Goal: Book appointment/travel/reservation

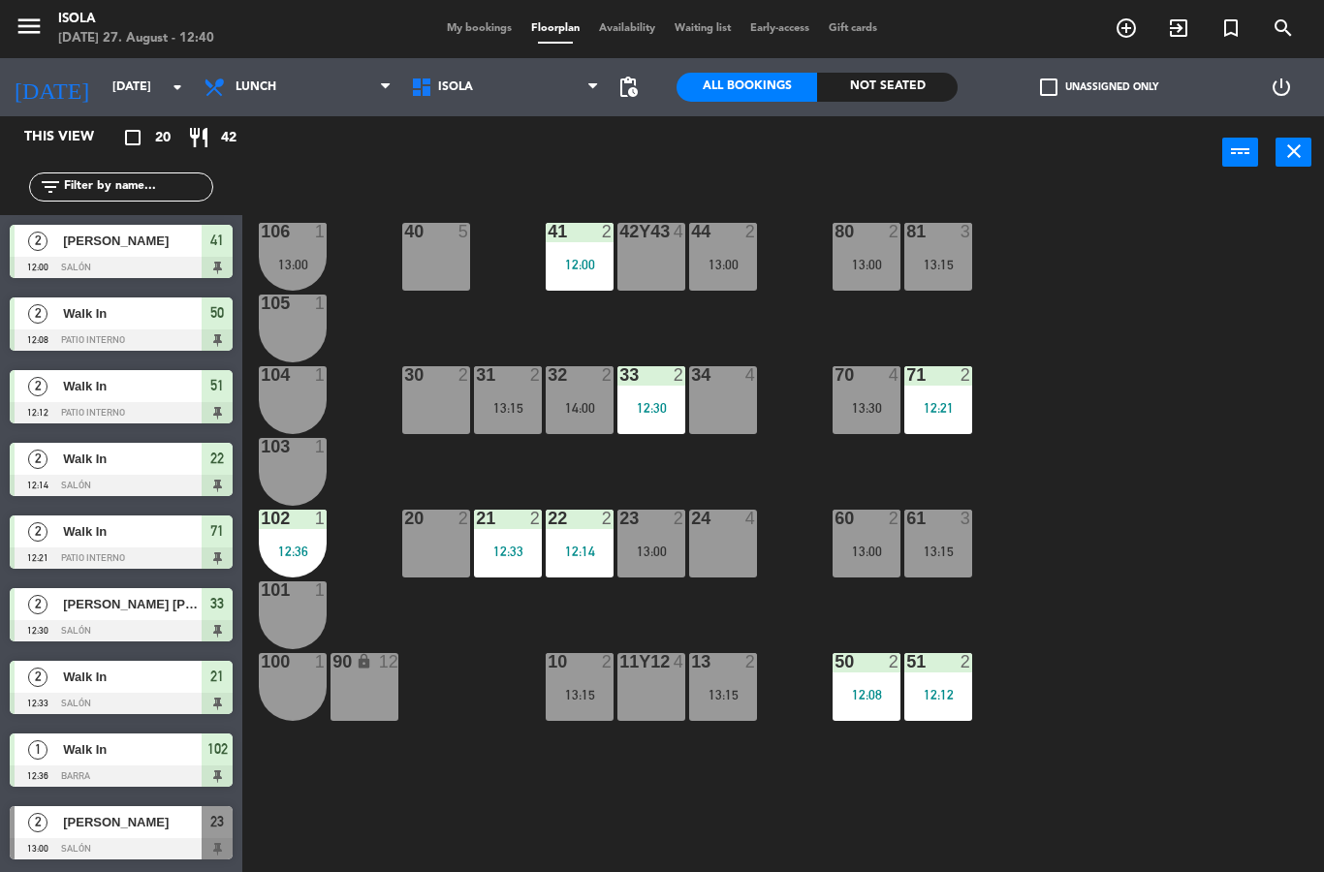
select select
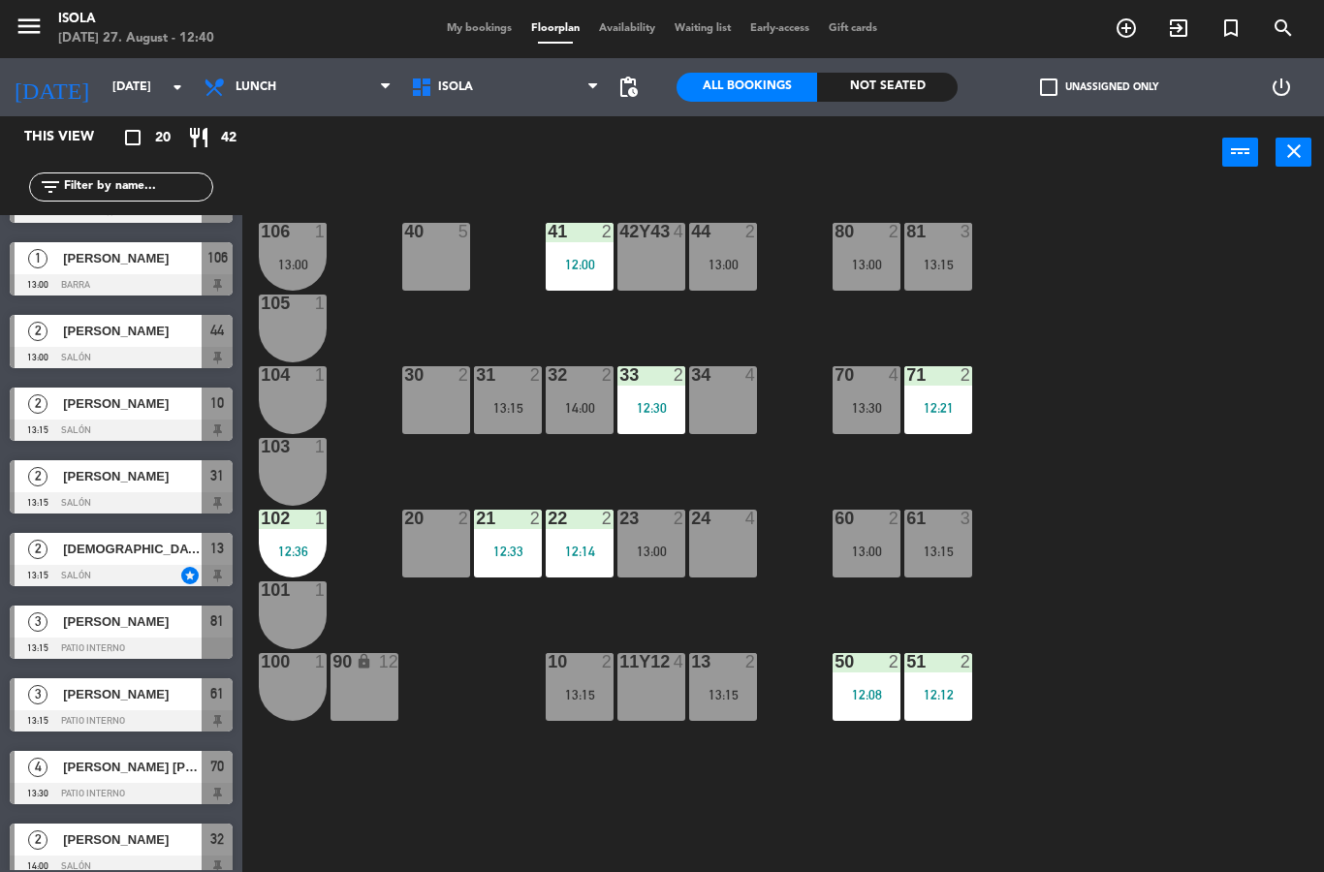
scroll to position [781, 0]
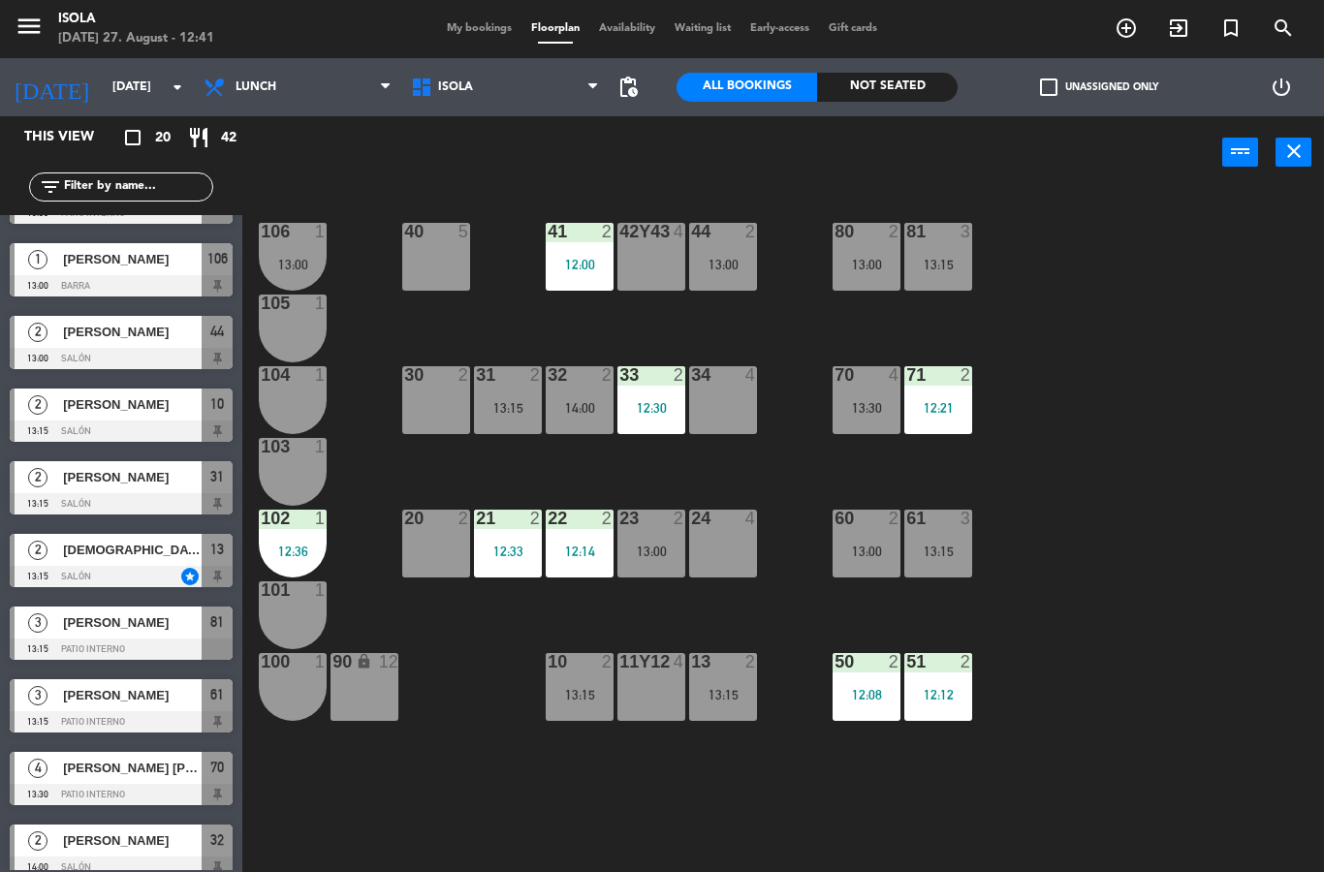
click at [171, 333] on span "[PERSON_NAME]" at bounding box center [132, 332] width 139 height 20
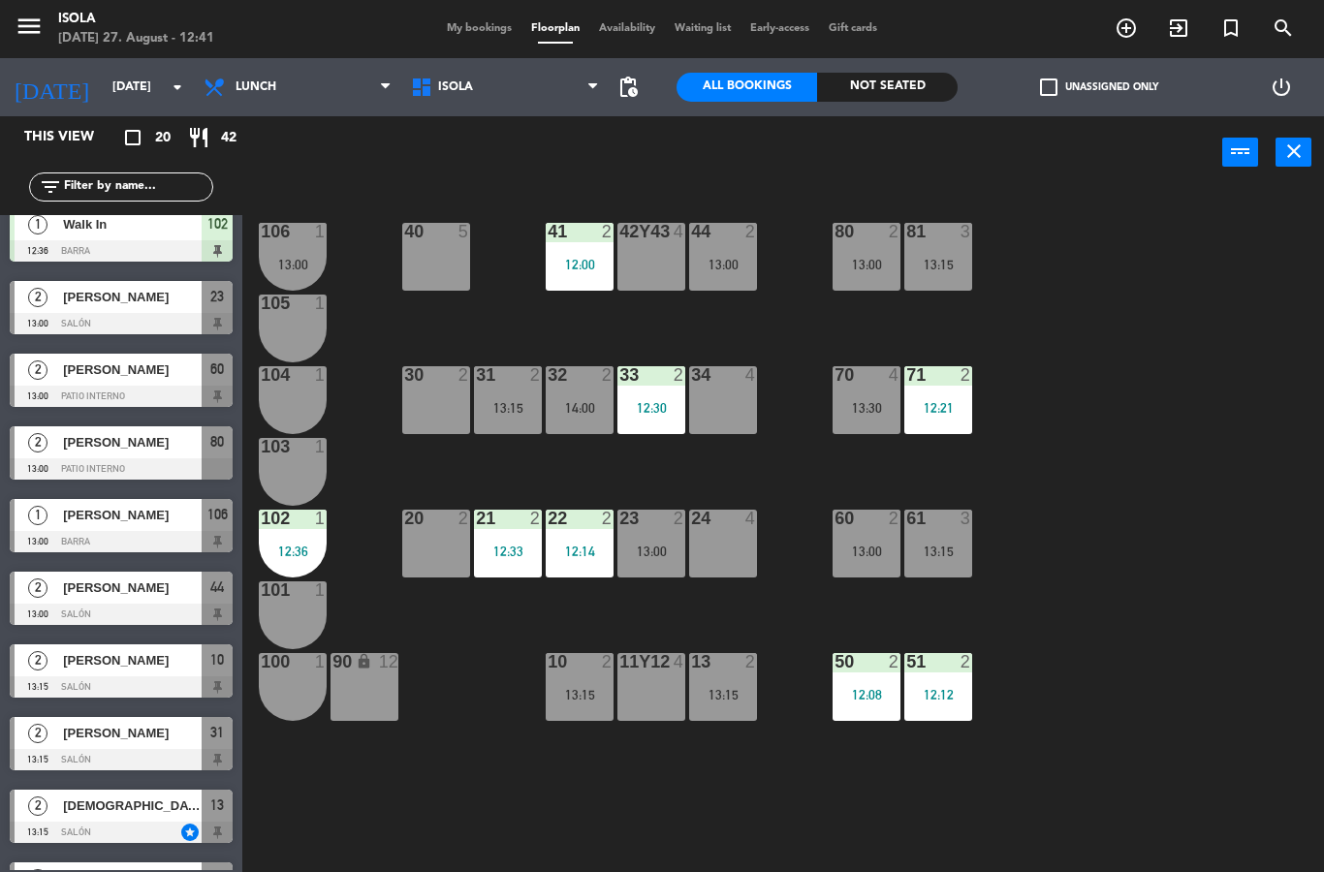
scroll to position [530, 0]
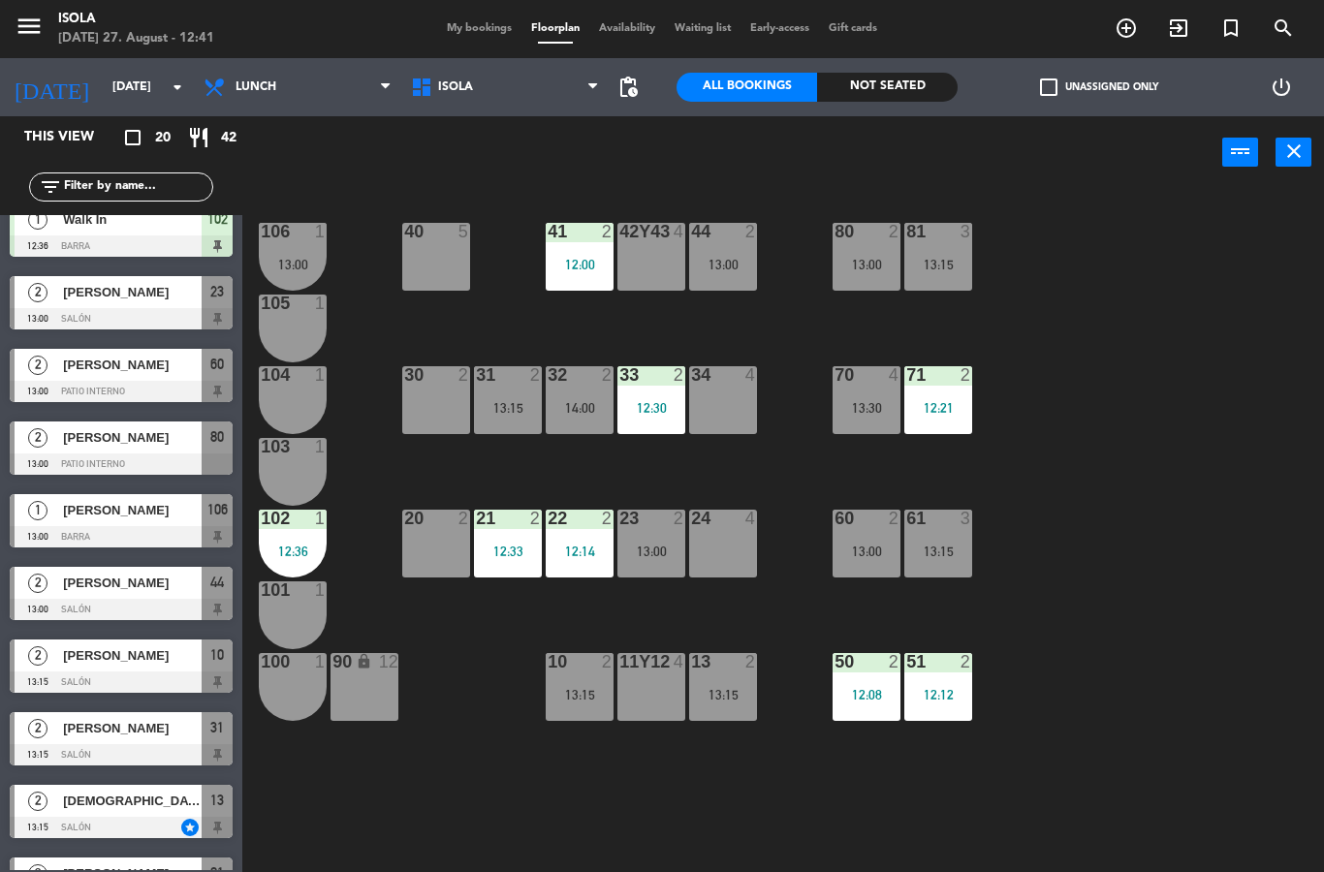
click at [145, 608] on div at bounding box center [121, 609] width 223 height 21
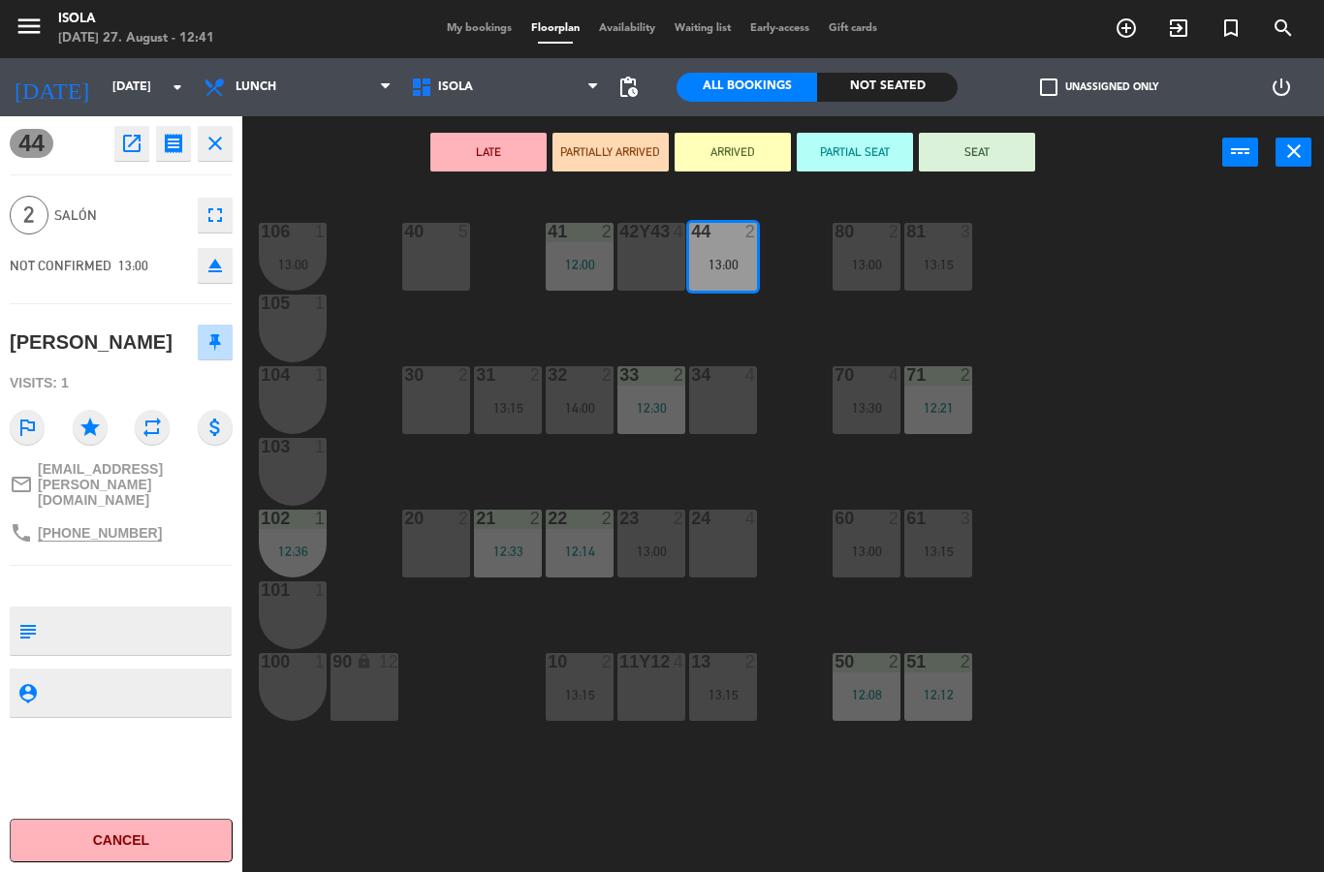
click at [101, 425] on icon "star" at bounding box center [90, 427] width 35 height 35
click at [198, 529] on div "44 open_in_new receipt 1:00 PM [DATE] 2 people [PERSON_NAME] Esperoni Table 44 …" at bounding box center [121, 494] width 242 height 756
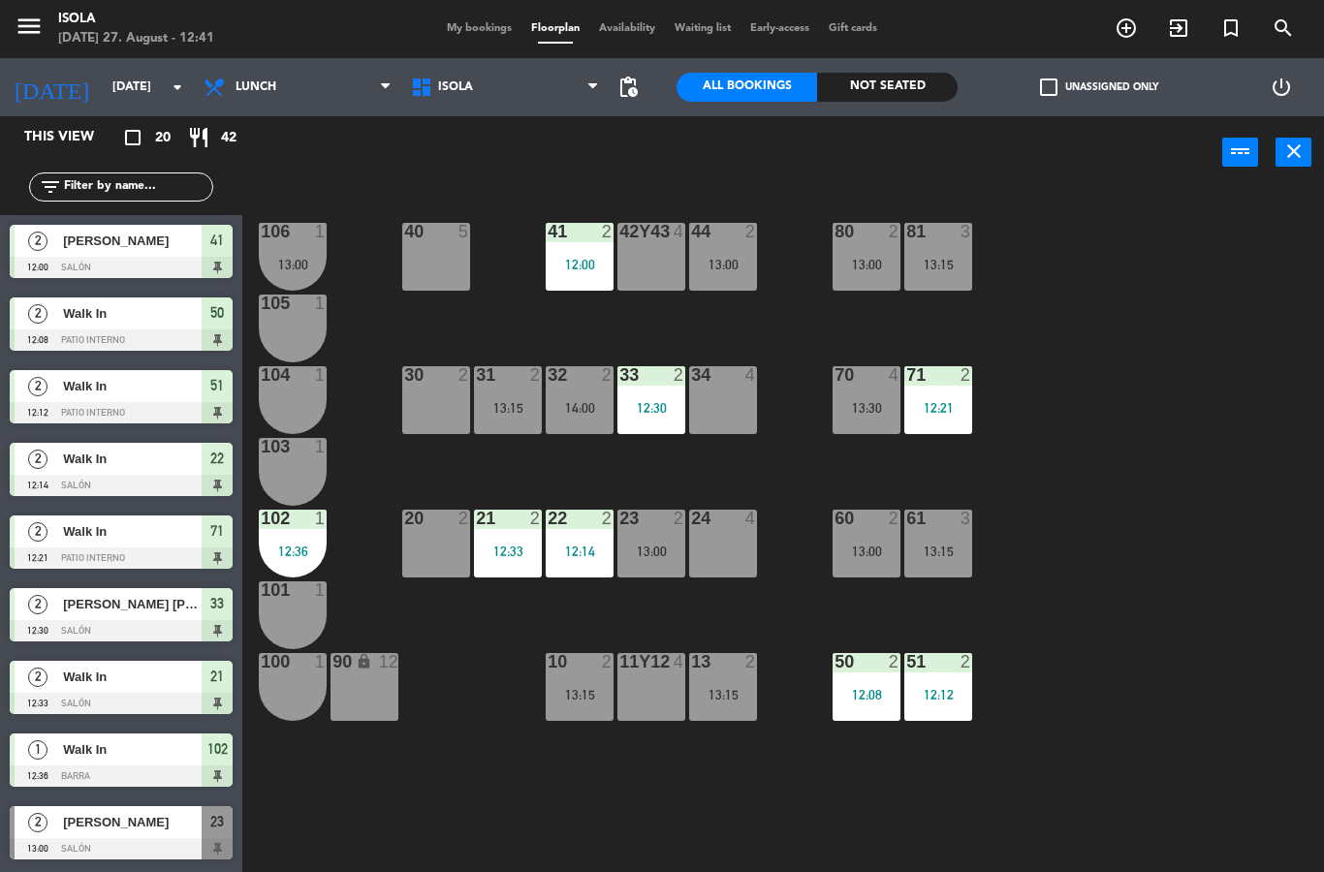
click at [727, 273] on div "44 2 13:00" at bounding box center [723, 257] width 68 height 68
click at [1063, 236] on div "40 5 42y43 4 41 2 12:00 44 2 13:00 80 2 13:00 81 3 13:15 106 1 13:00 105 1 30 2…" at bounding box center [790, 530] width 1068 height 683
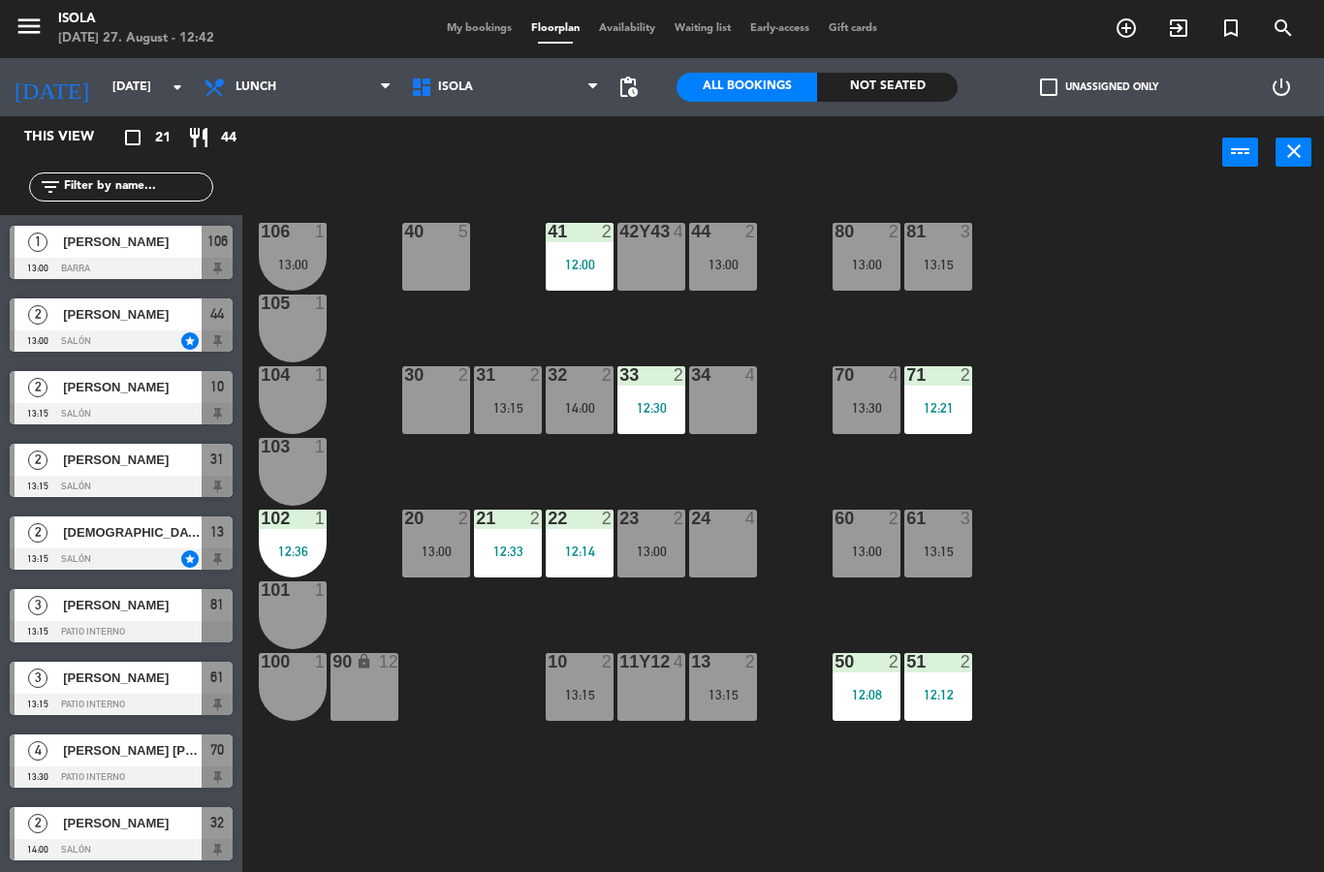
scroll to position [871, 0]
click at [119, 551] on div at bounding box center [121, 558] width 223 height 21
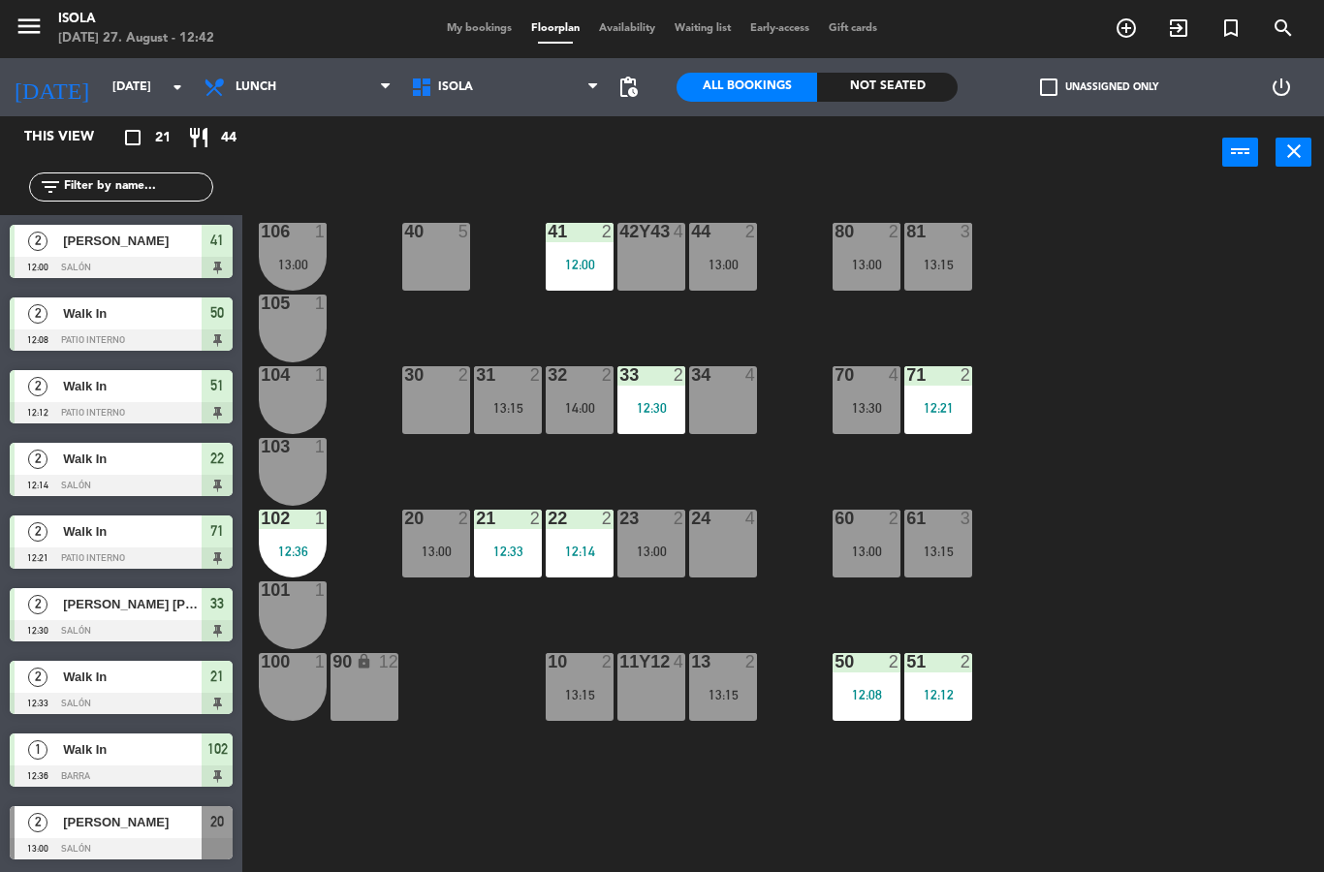
scroll to position [179, 0]
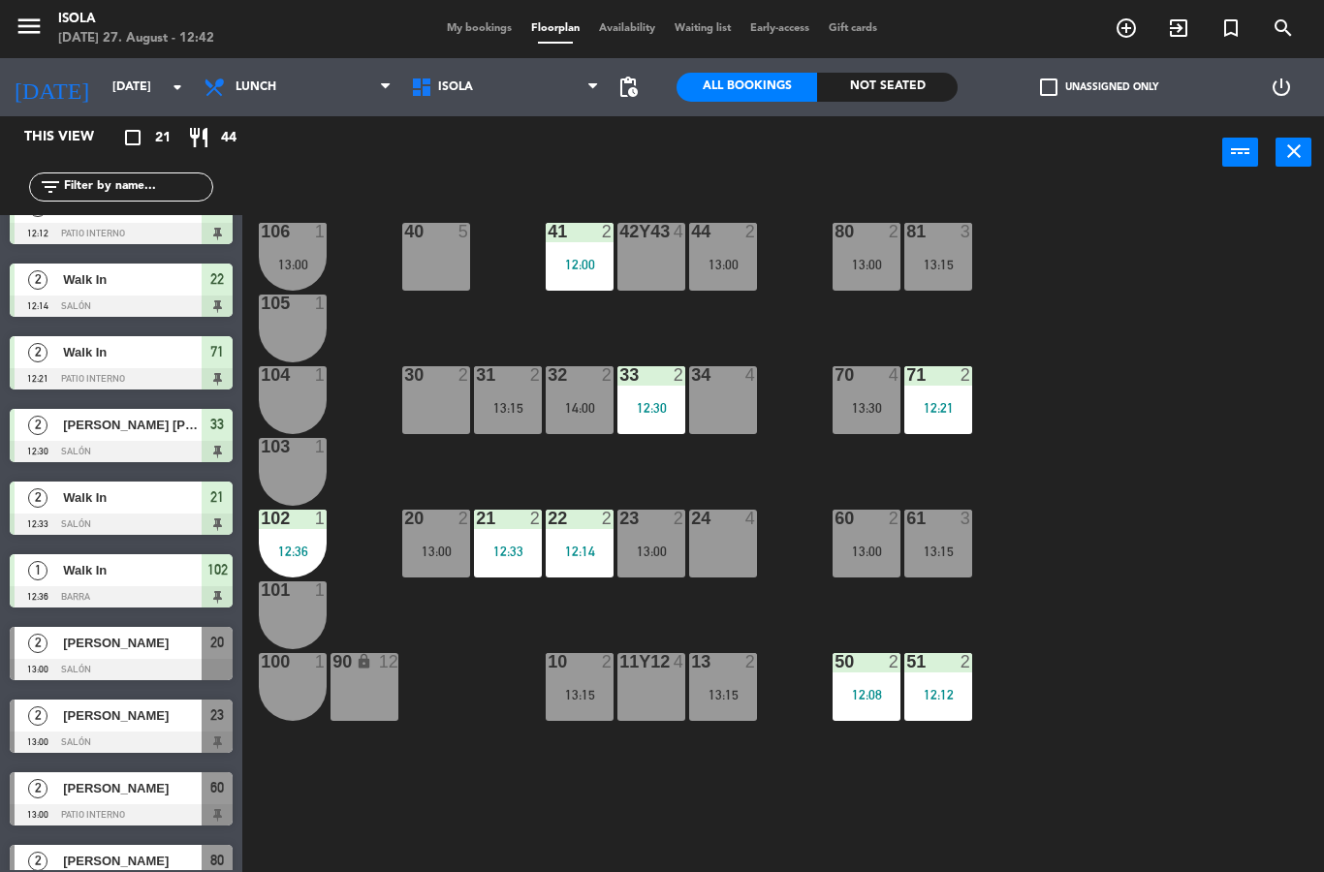
click at [115, 663] on div at bounding box center [121, 669] width 223 height 21
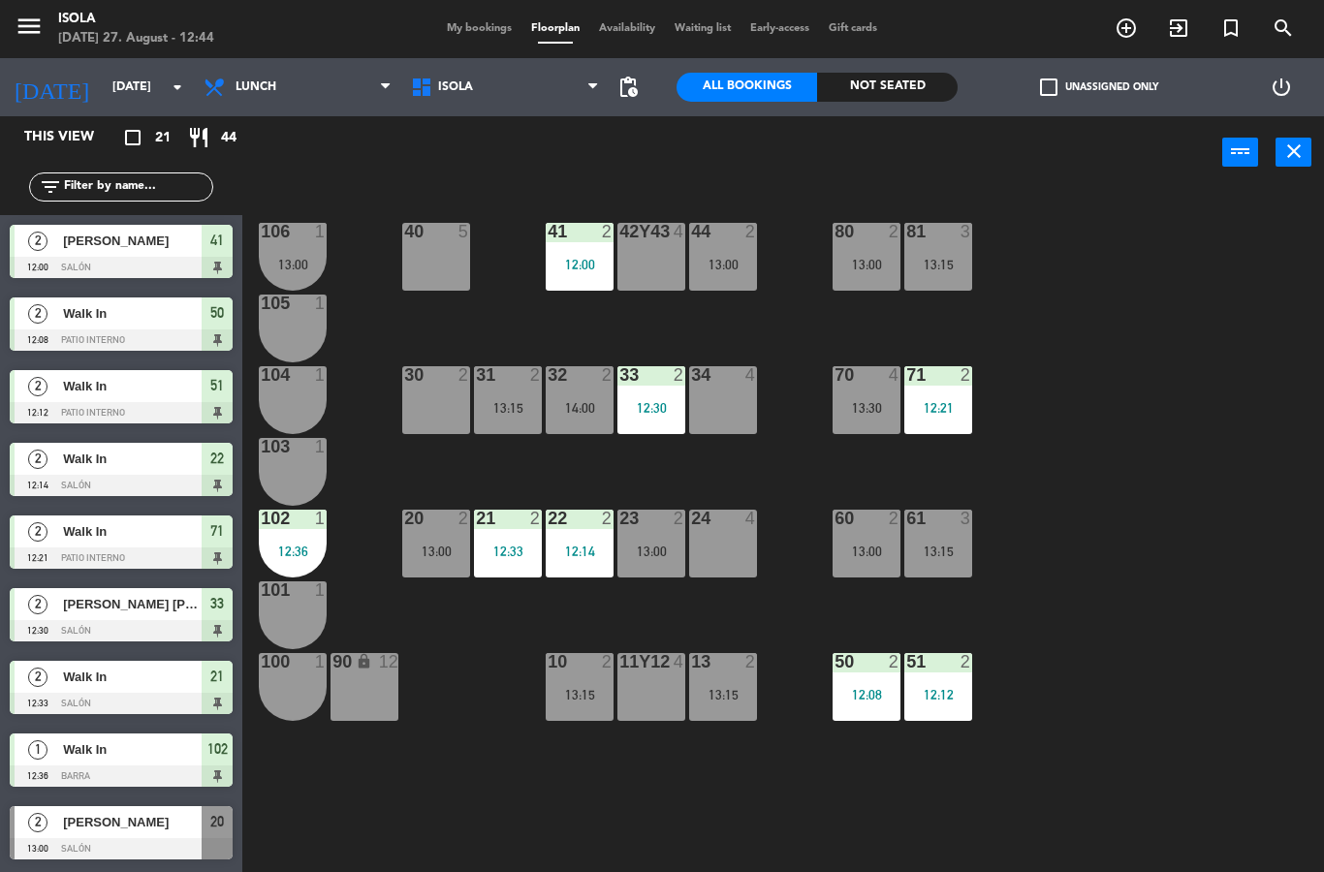
click at [866, 682] on div "50 2 12:08" at bounding box center [866, 687] width 68 height 68
click at [339, 785] on div "40 5 42y43 4 41 2 12:00 44 2 13:00 80 2 13:00 81 3 13:15 106 1 13:00 105 1 30 2…" at bounding box center [790, 530] width 1068 height 683
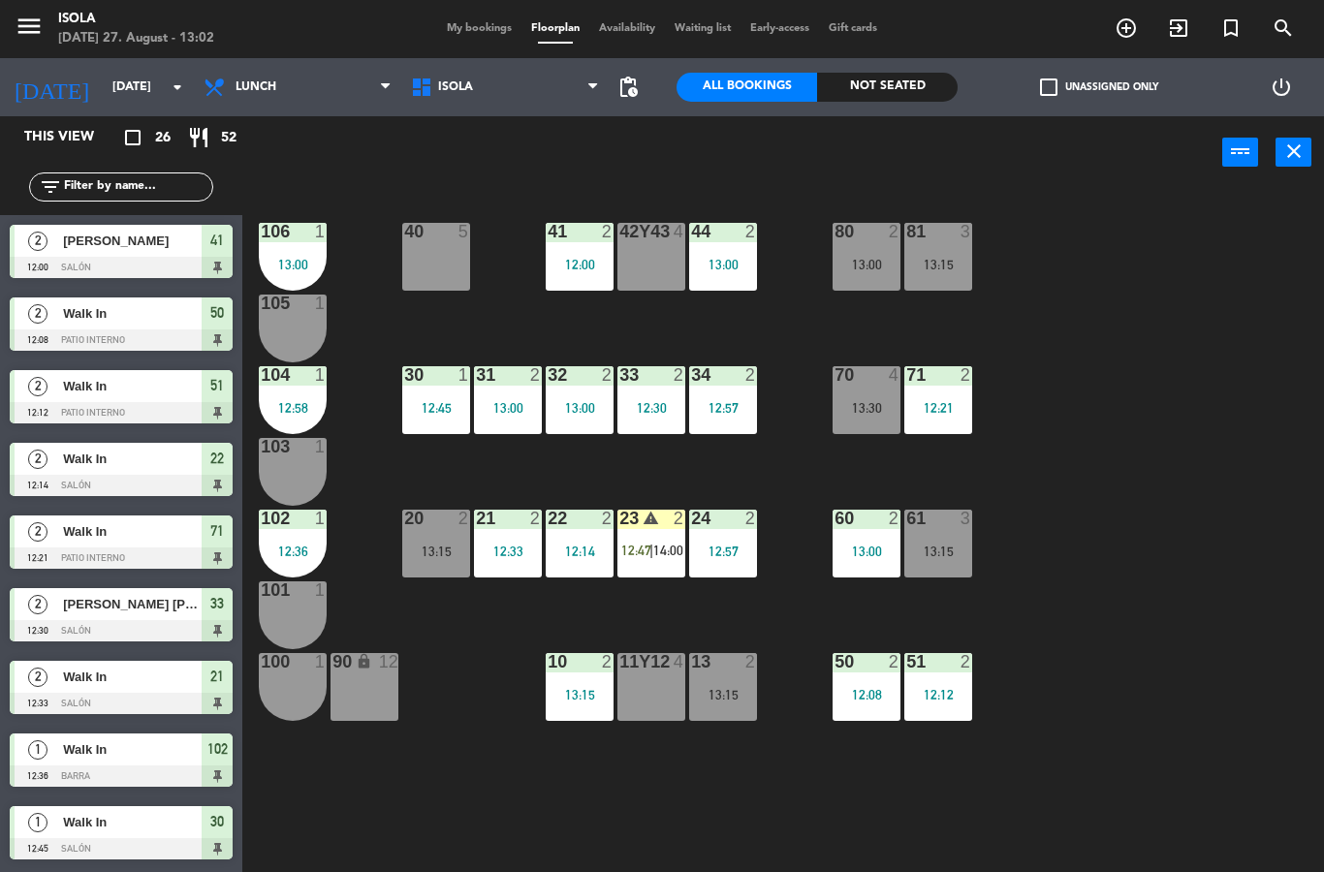
click at [655, 557] on span "14:00" at bounding box center [668, 551] width 30 height 16
click at [437, 691] on div "40 5 42y43 4 41 2 12:00 44 2 13:00 80 2 13:00 81 3 13:15 106 1 13:00 105 1 30 1…" at bounding box center [790, 530] width 1068 height 683
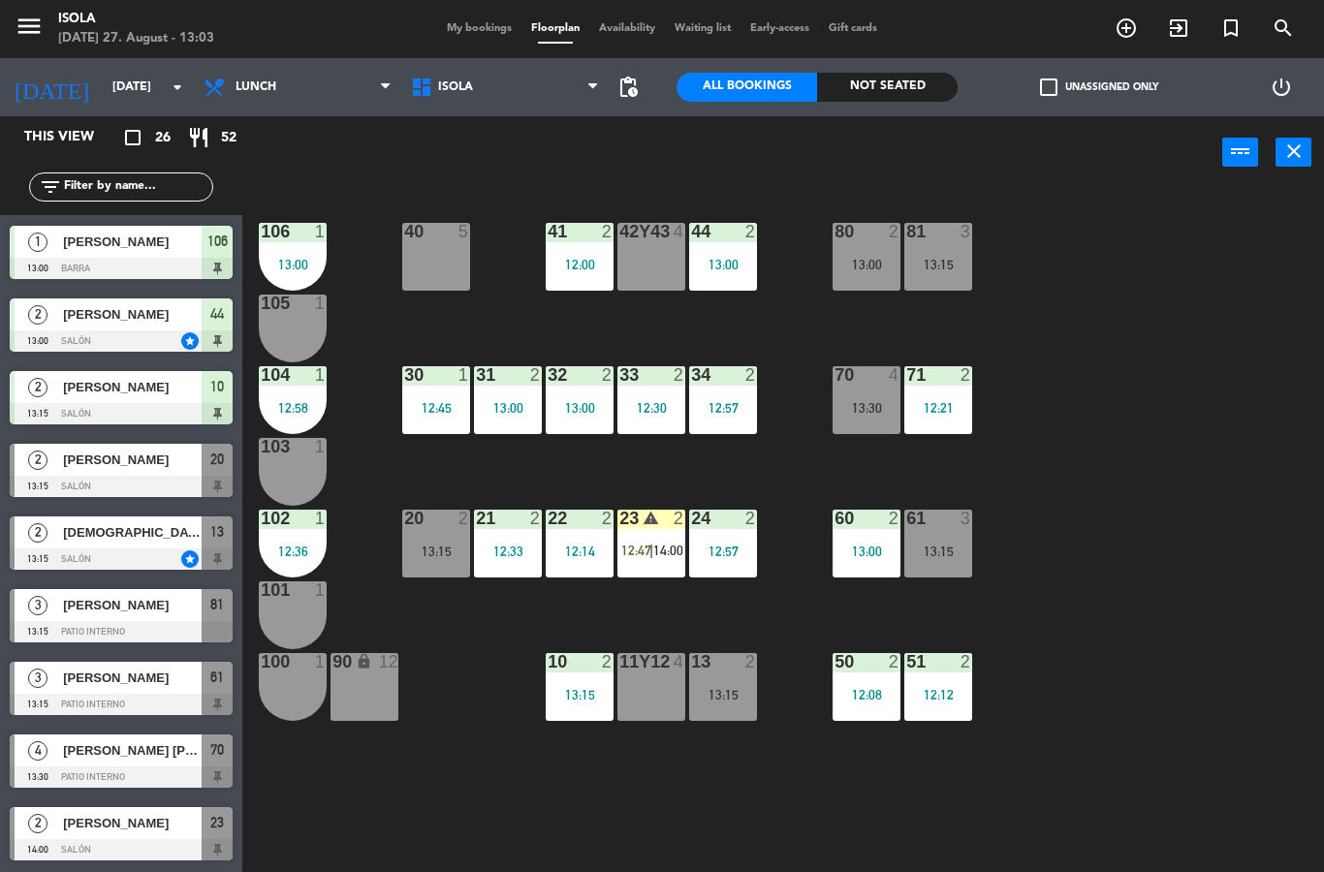
scroll to position [1234, 0]
click at [444, 645] on div "40 5 42y43 4 41 2 12:00 44 2 13:00 80 2 13:00 81 3 13:15 106 1 13:00 105 1 30 1…" at bounding box center [790, 530] width 1068 height 683
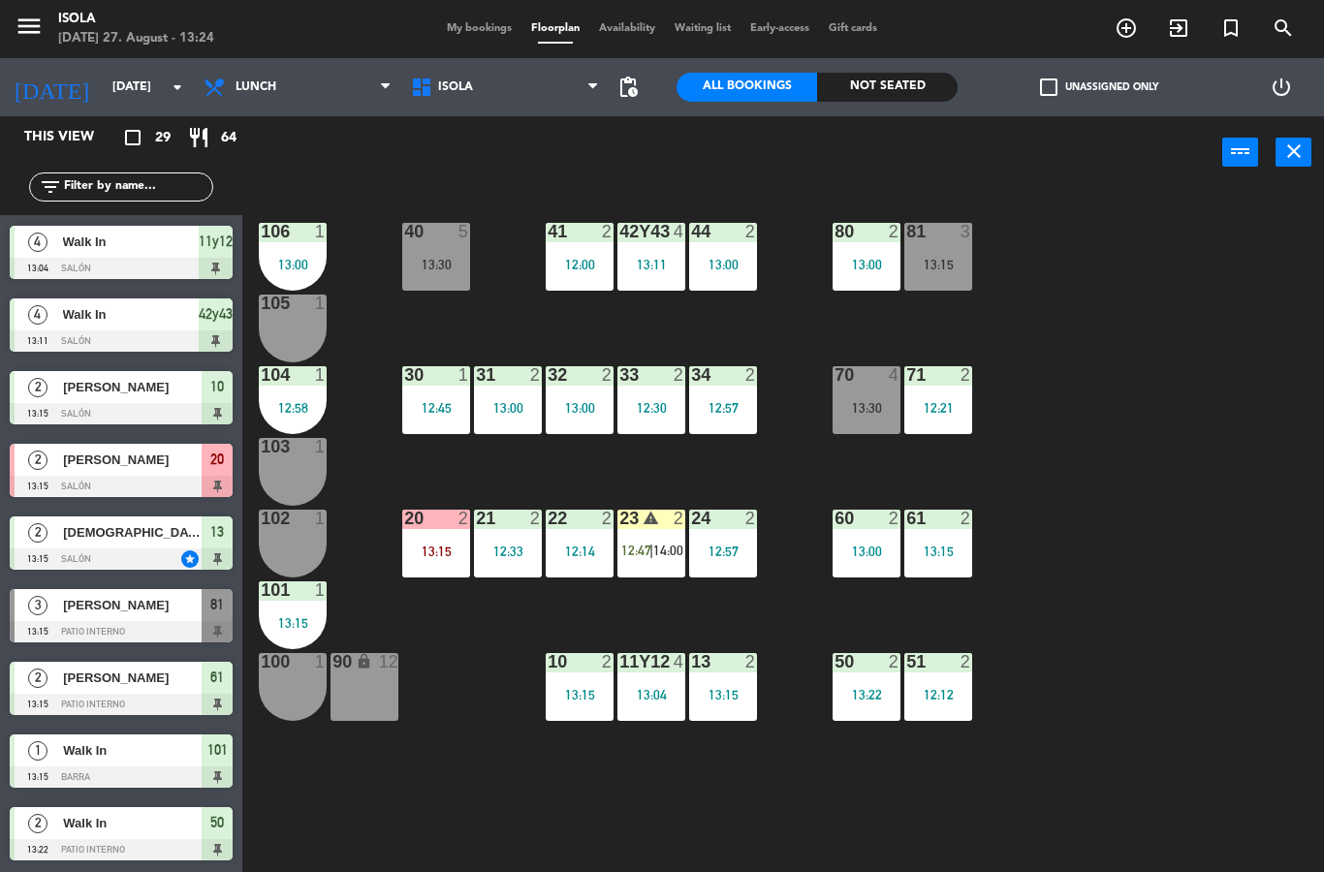
click at [633, 274] on div "42y43 4 13:11" at bounding box center [651, 257] width 68 height 68
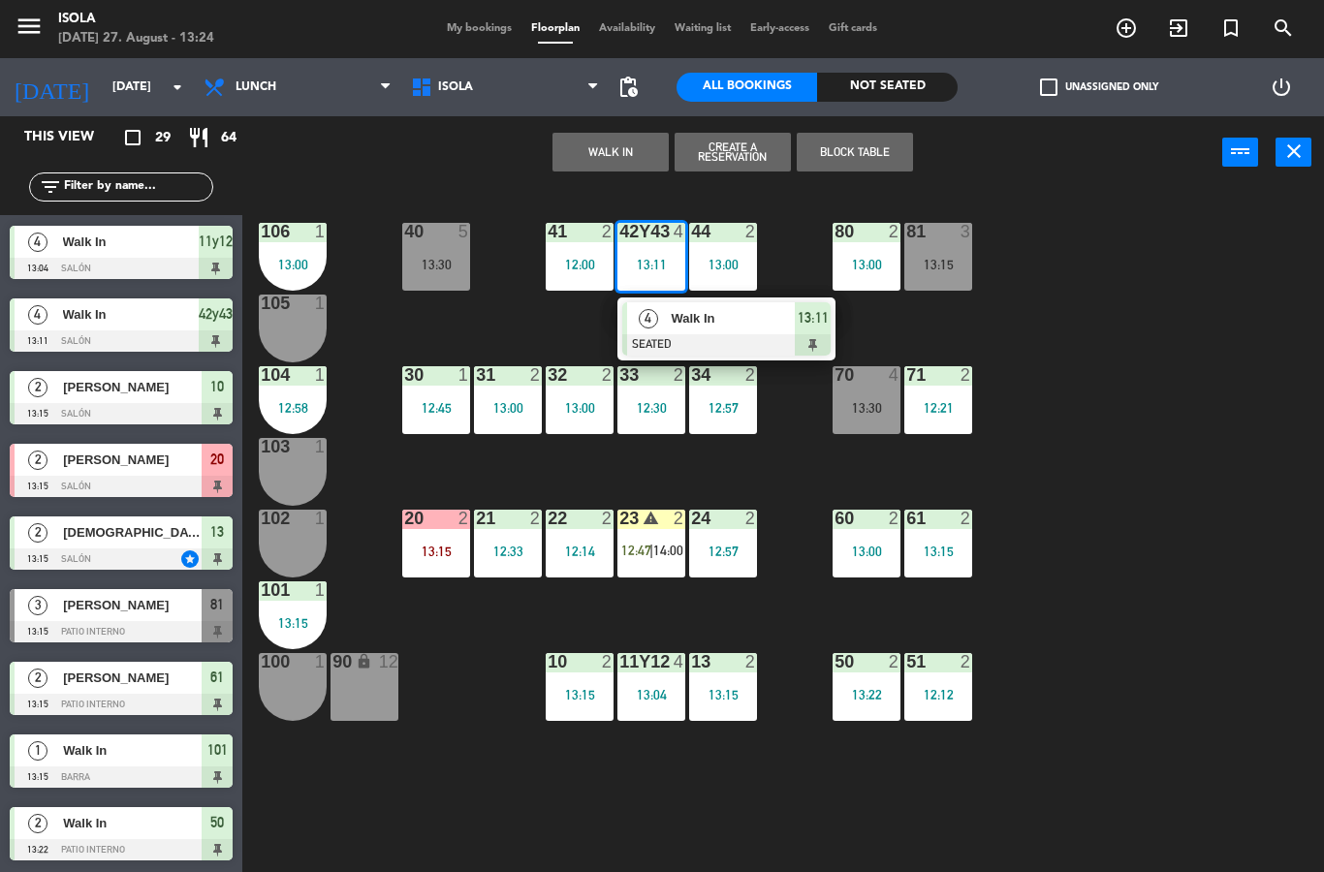
click at [438, 567] on div "20 2 13:15" at bounding box center [436, 544] width 68 height 68
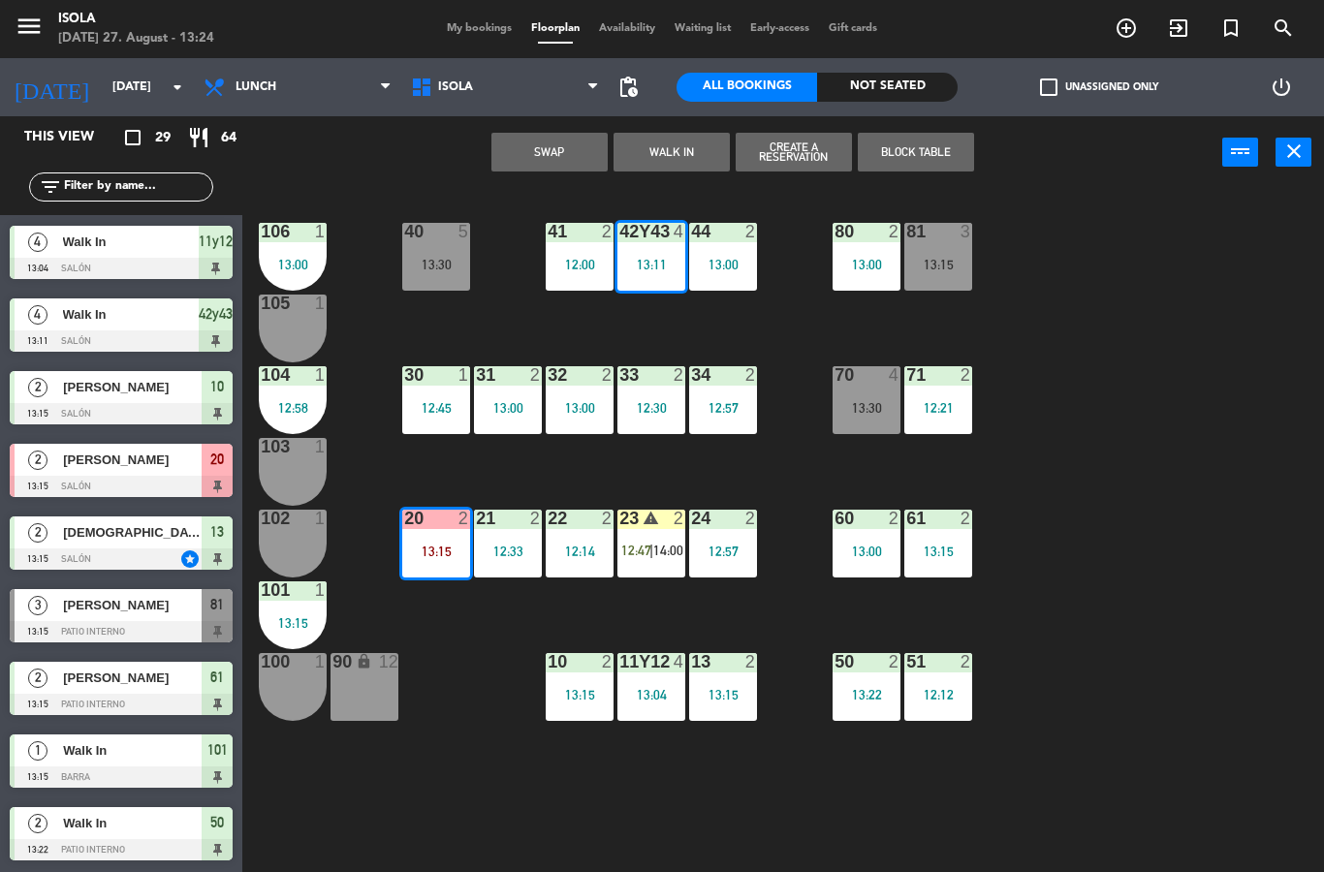
click at [160, 468] on span "[PERSON_NAME]" at bounding box center [132, 460] width 139 height 20
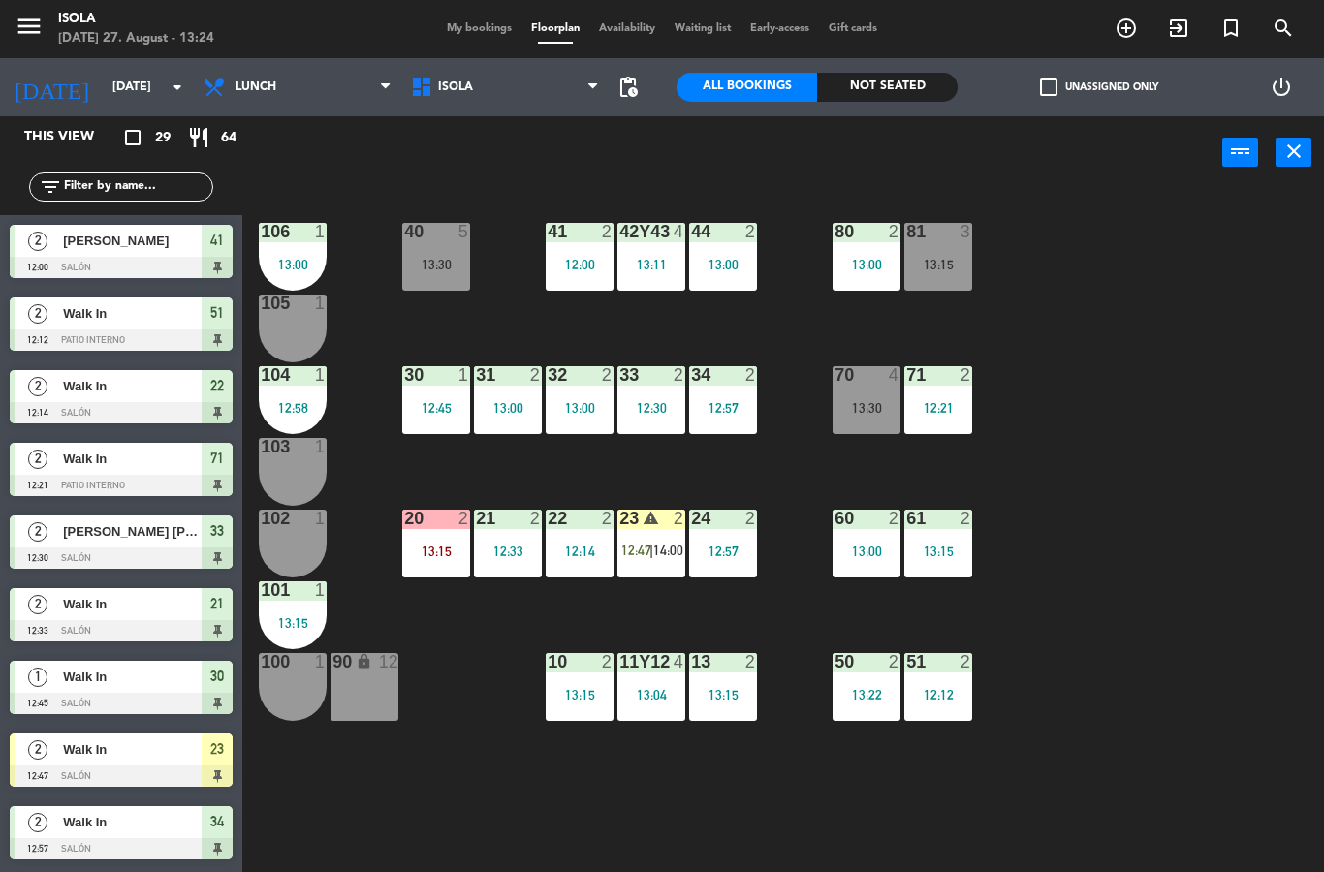
scroll to position [0, 0]
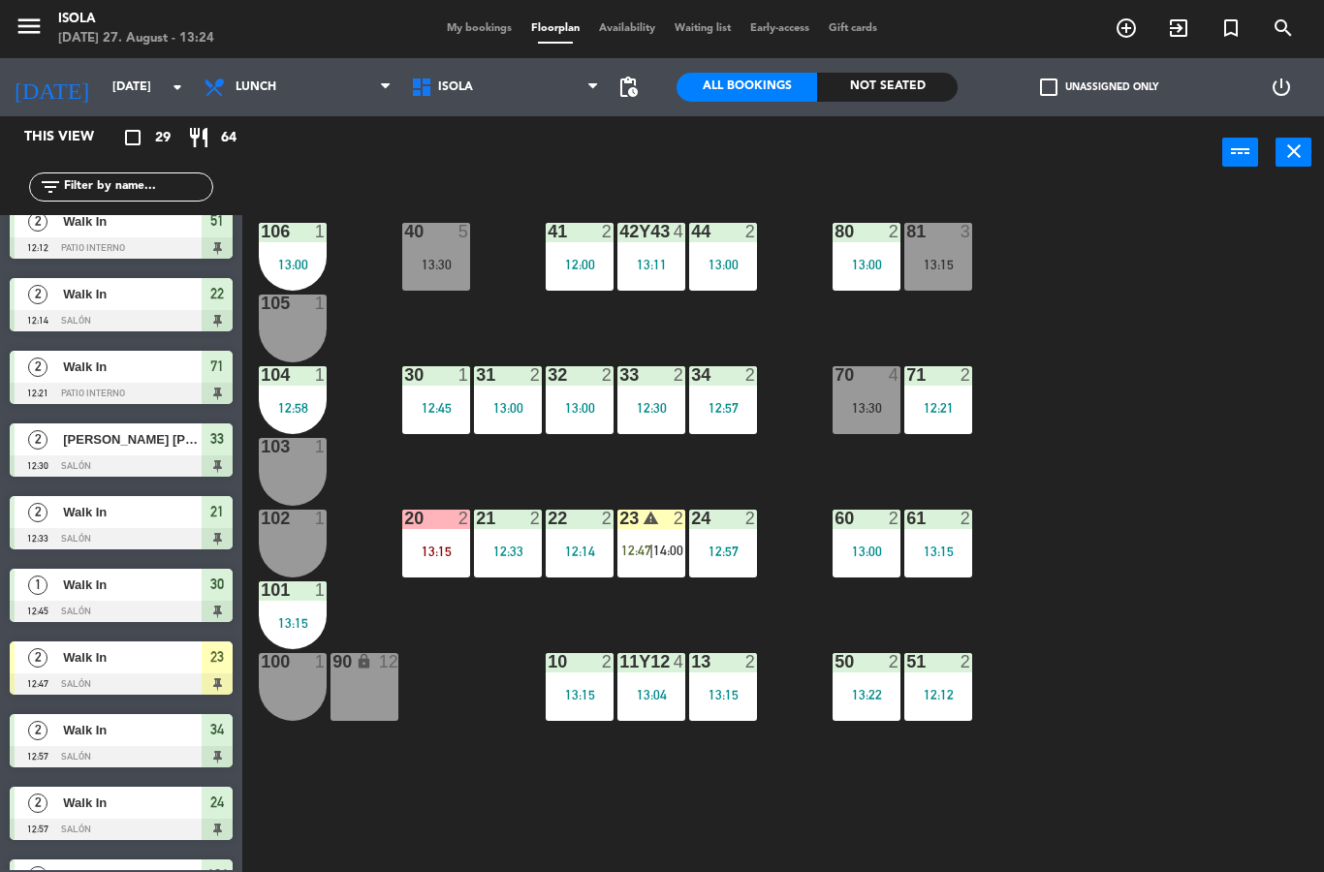
click at [433, 554] on div "13:15" at bounding box center [436, 552] width 68 height 14
click at [352, 89] on select "Lunch Dinner" at bounding box center [297, 87] width 207 height 43
select select "dinner"
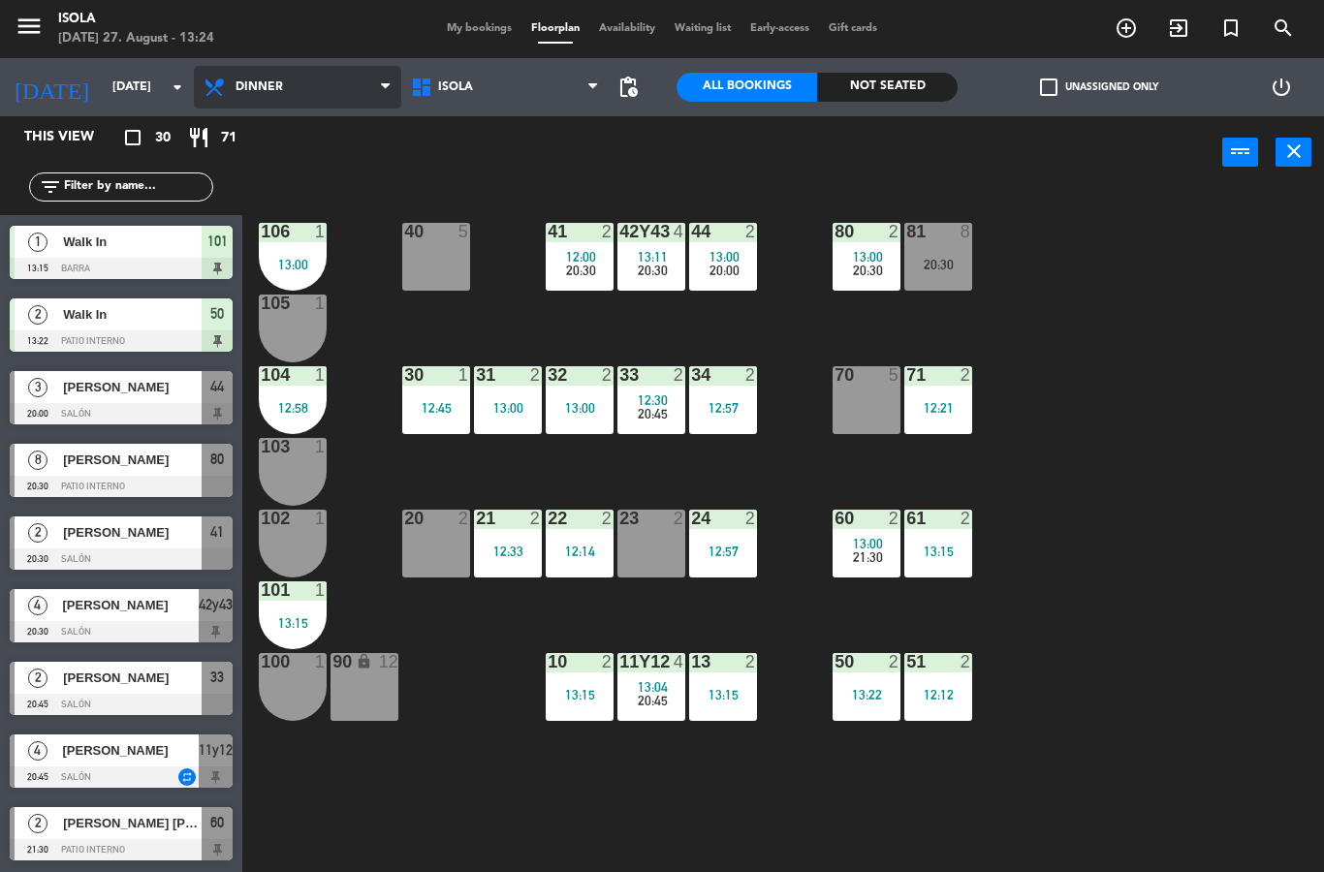
scroll to position [1525, 0]
click at [135, 87] on input "[DATE]" at bounding box center [185, 87] width 164 height 33
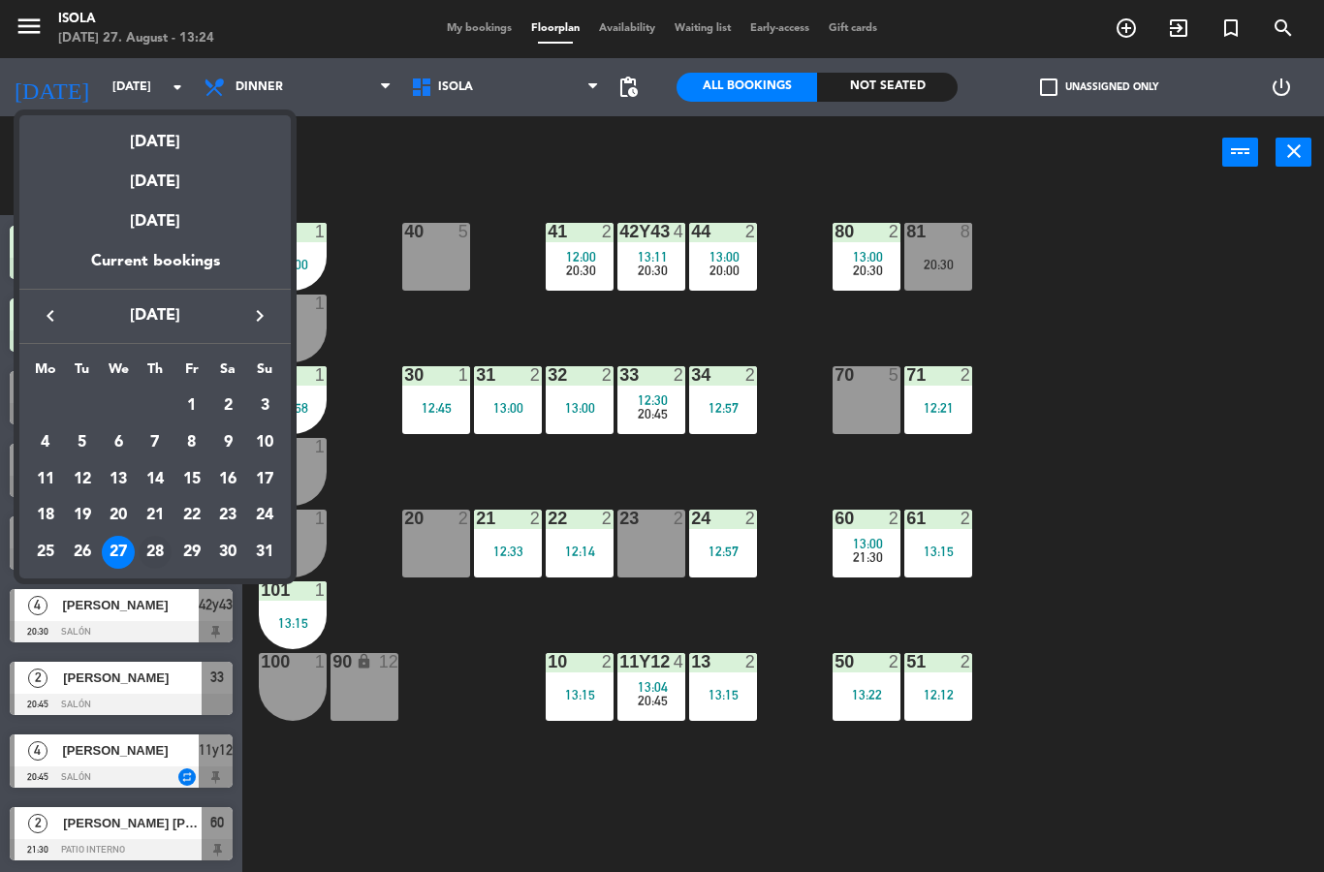
click at [162, 552] on div "28" at bounding box center [155, 552] width 33 height 33
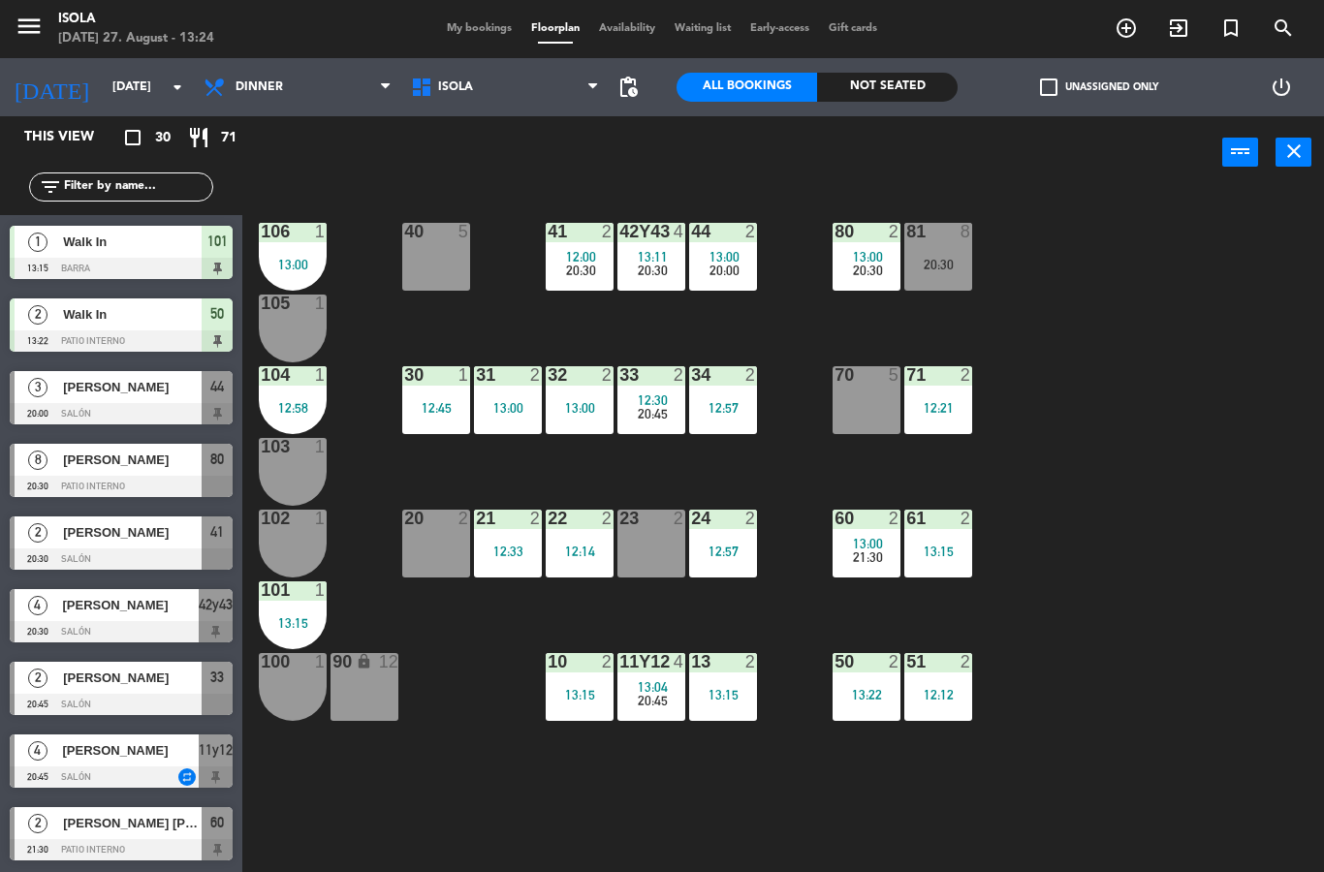
type input "[DATE]"
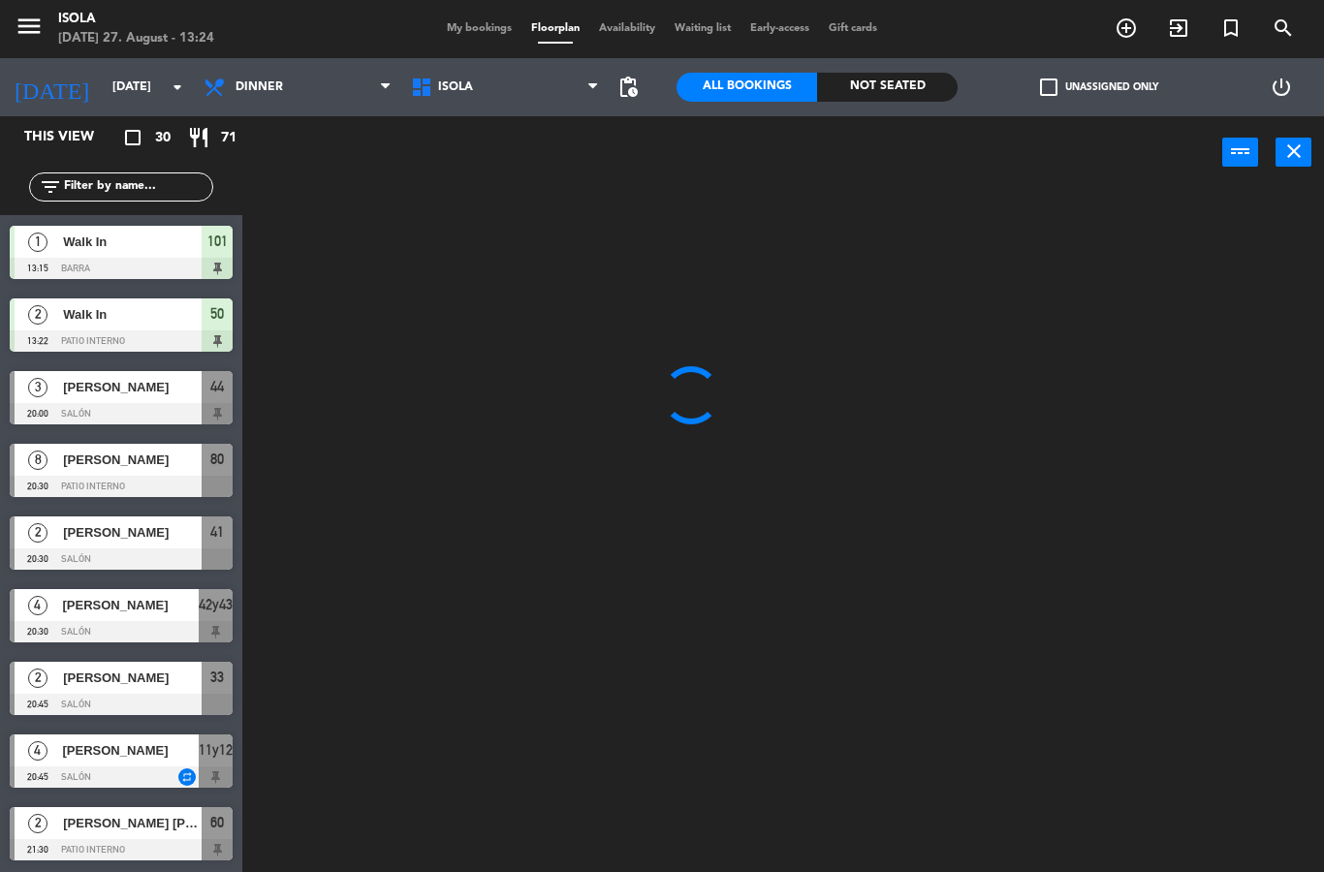
scroll to position [0, 0]
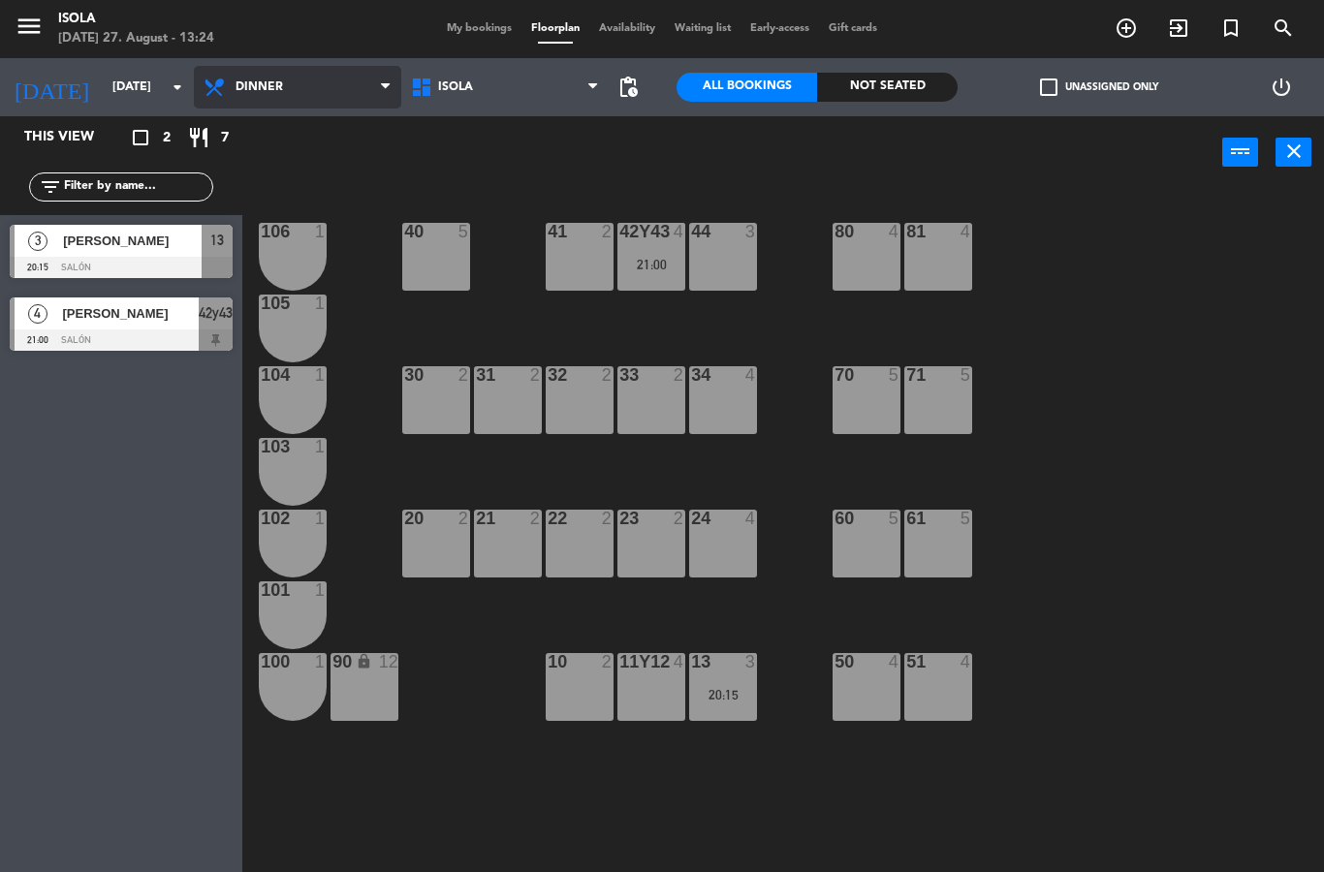
click at [315, 93] on select "Lunch Dinner" at bounding box center [297, 87] width 207 height 43
select select "lunch"
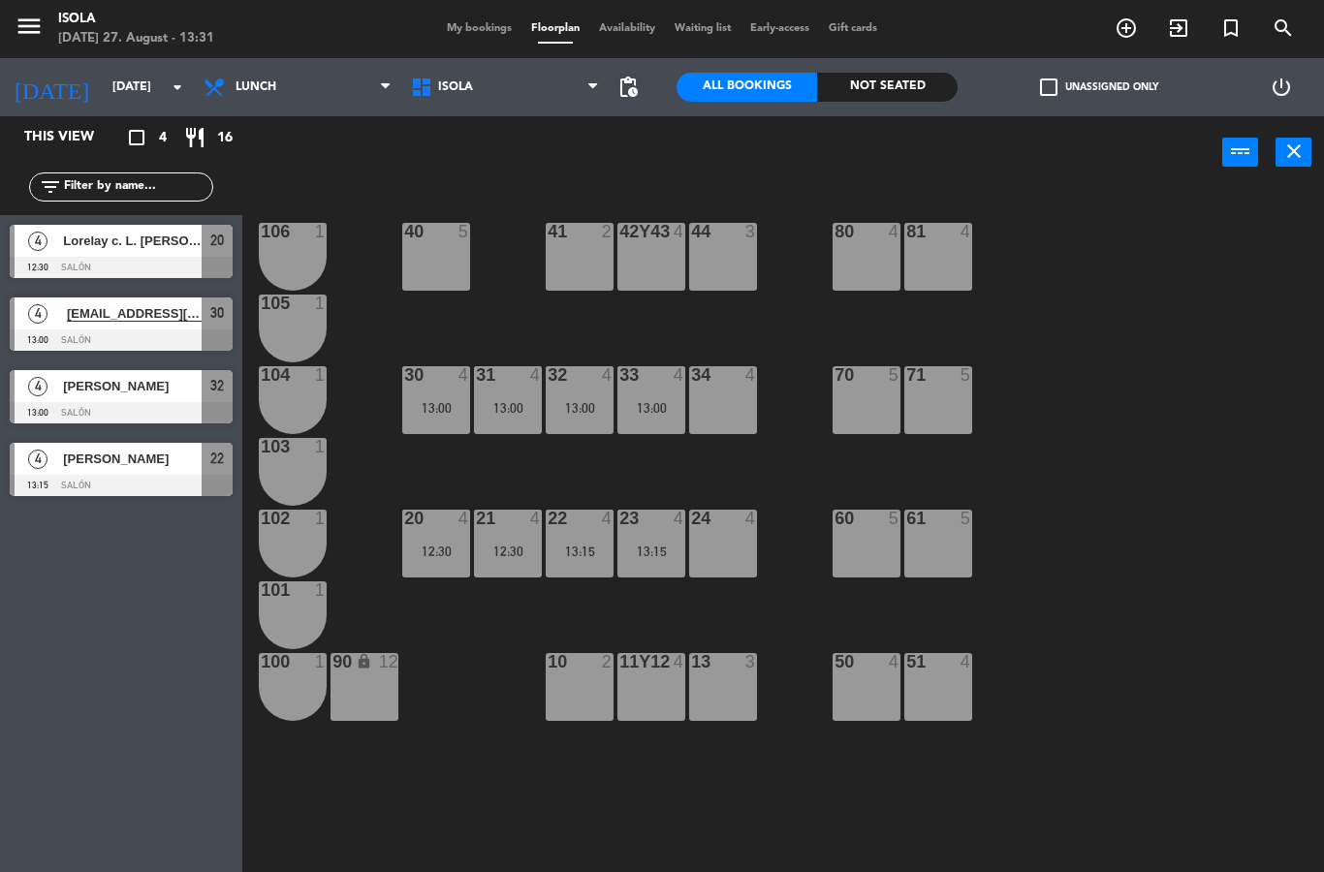
click at [453, 24] on span "My bookings" at bounding box center [479, 28] width 84 height 11
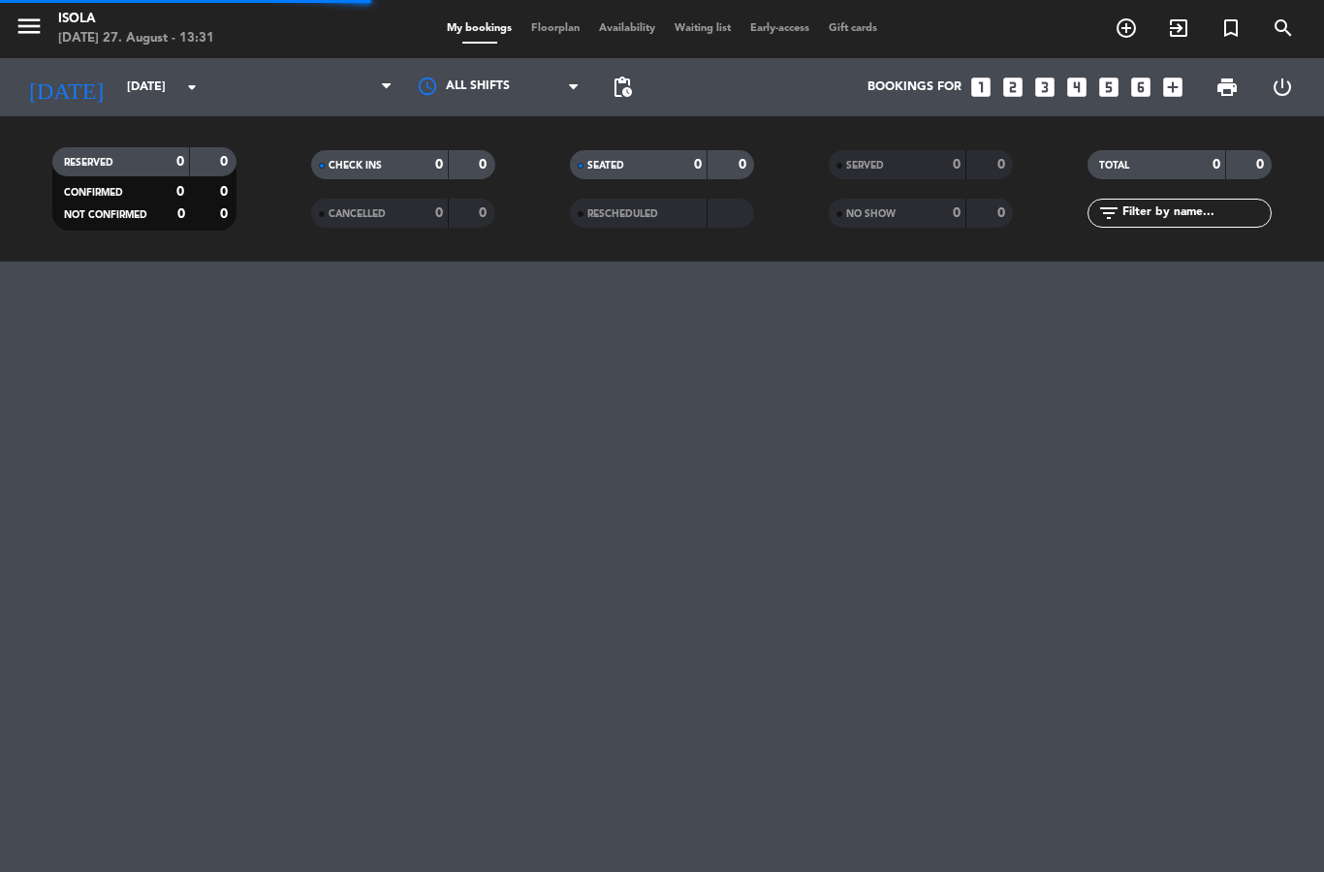
select select "lunch"
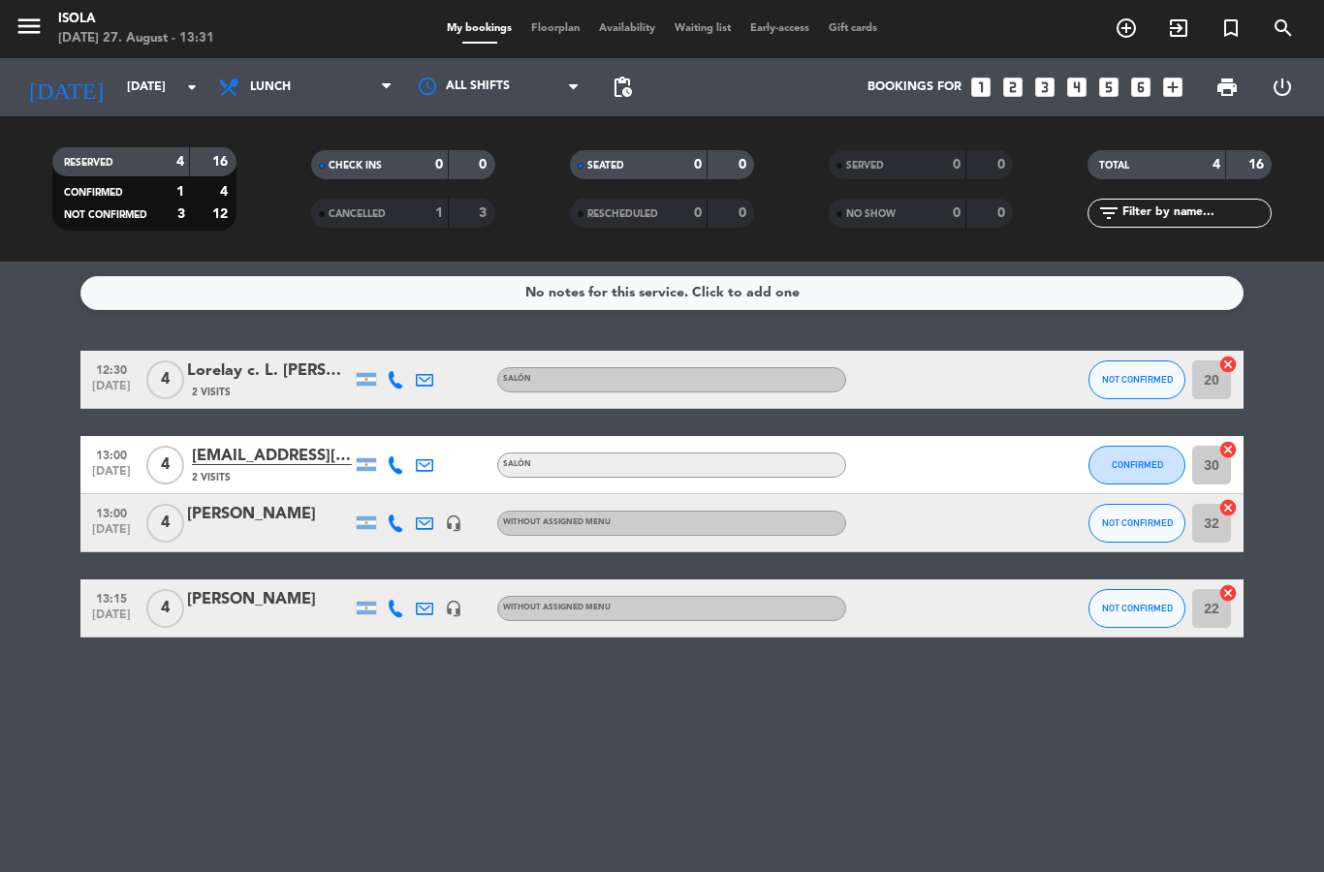
click at [550, 23] on span "Floorplan" at bounding box center [555, 28] width 68 height 11
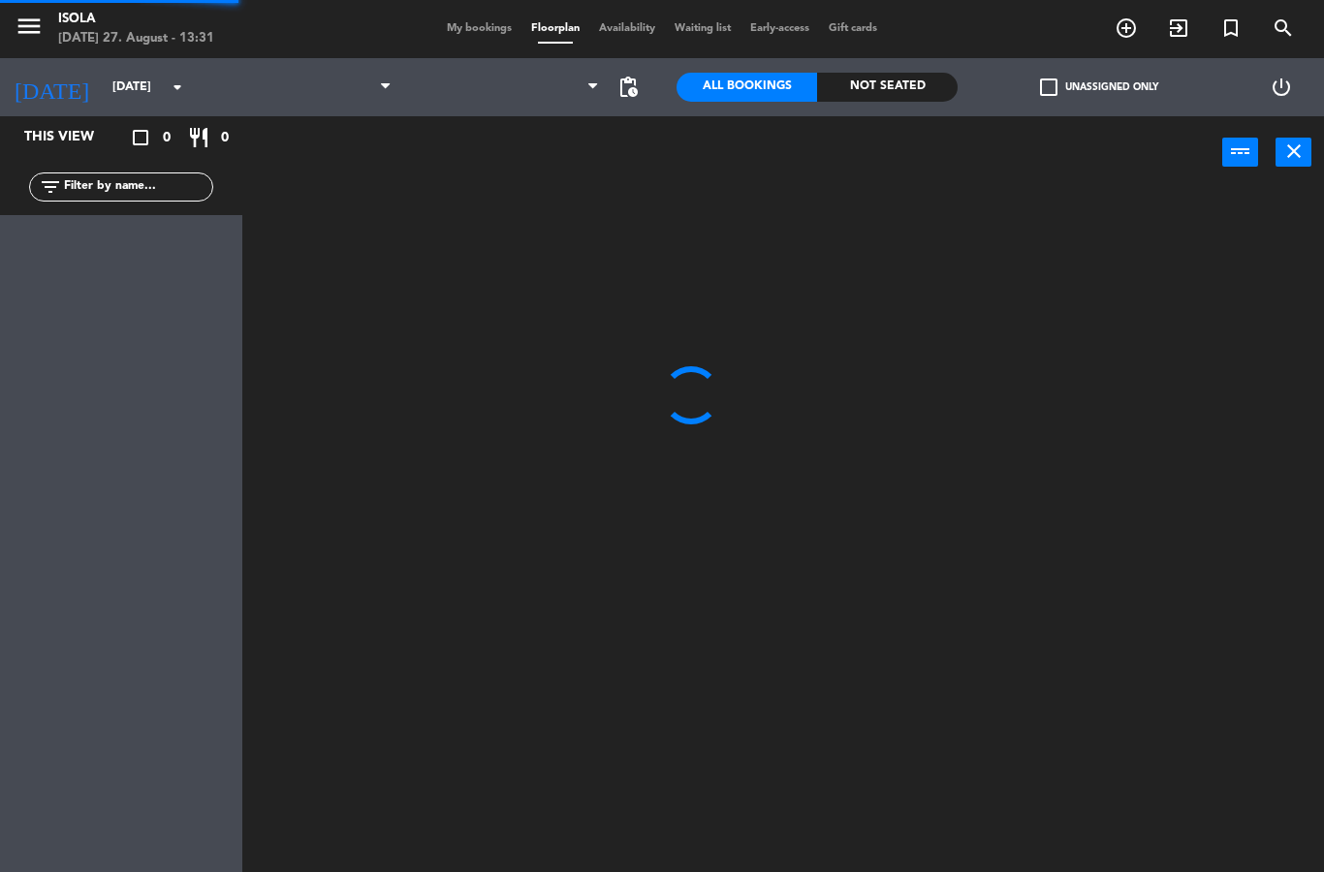
select select "lunch"
select select
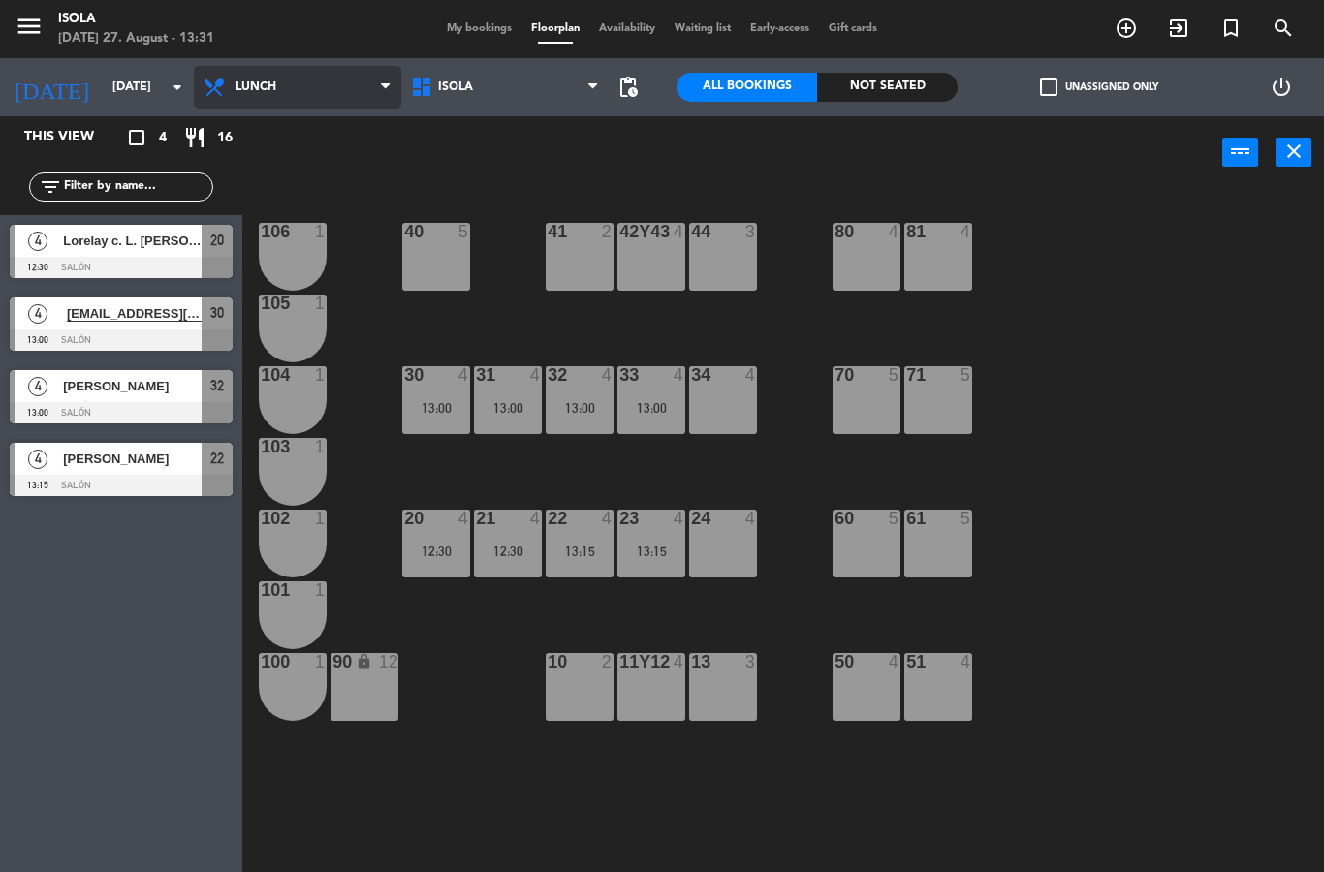
click at [330, 88] on select "Lunch Dinner" at bounding box center [297, 87] width 207 height 43
click at [163, 85] on input "[DATE]" at bounding box center [185, 87] width 164 height 33
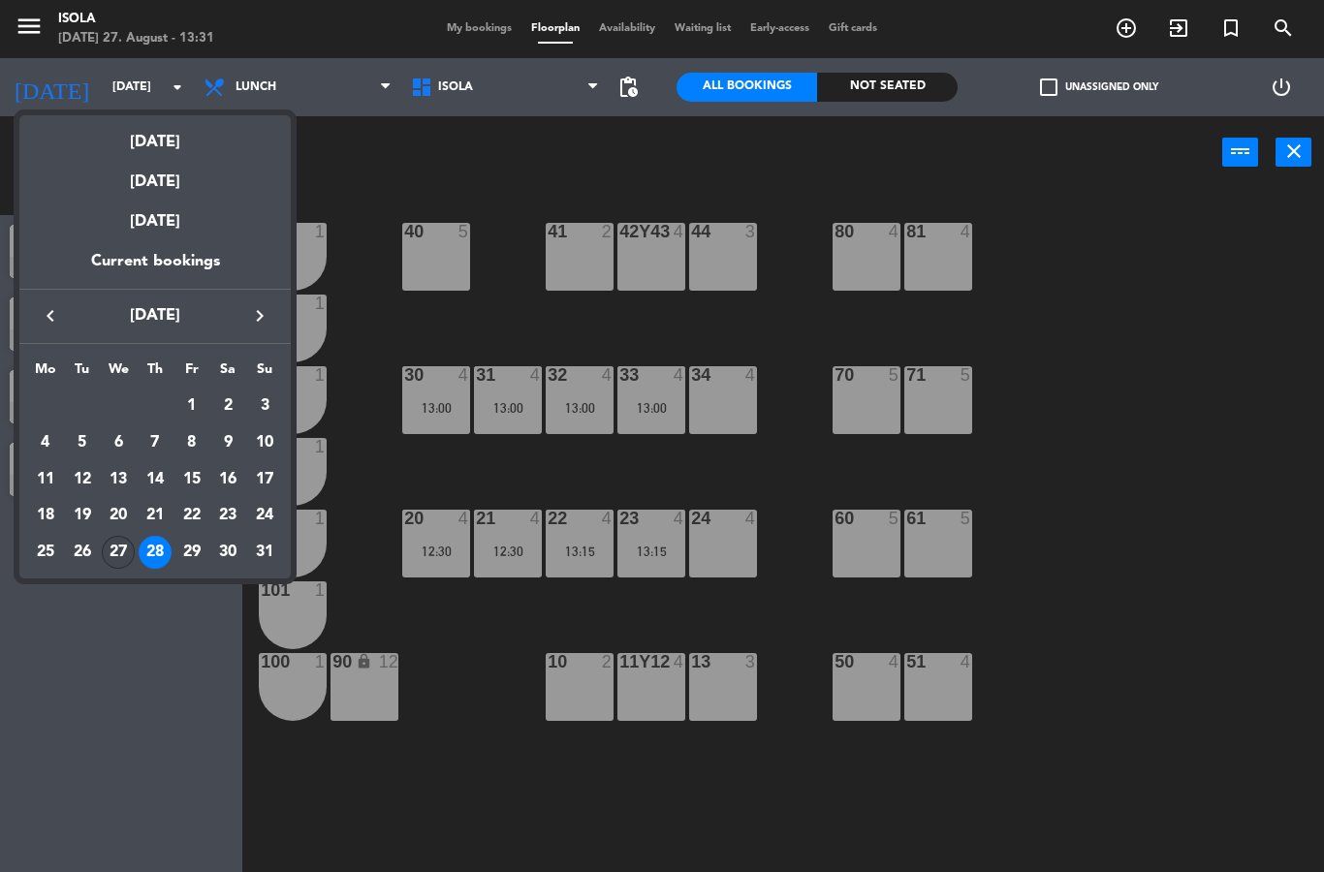
click at [124, 550] on div "27" at bounding box center [118, 552] width 33 height 33
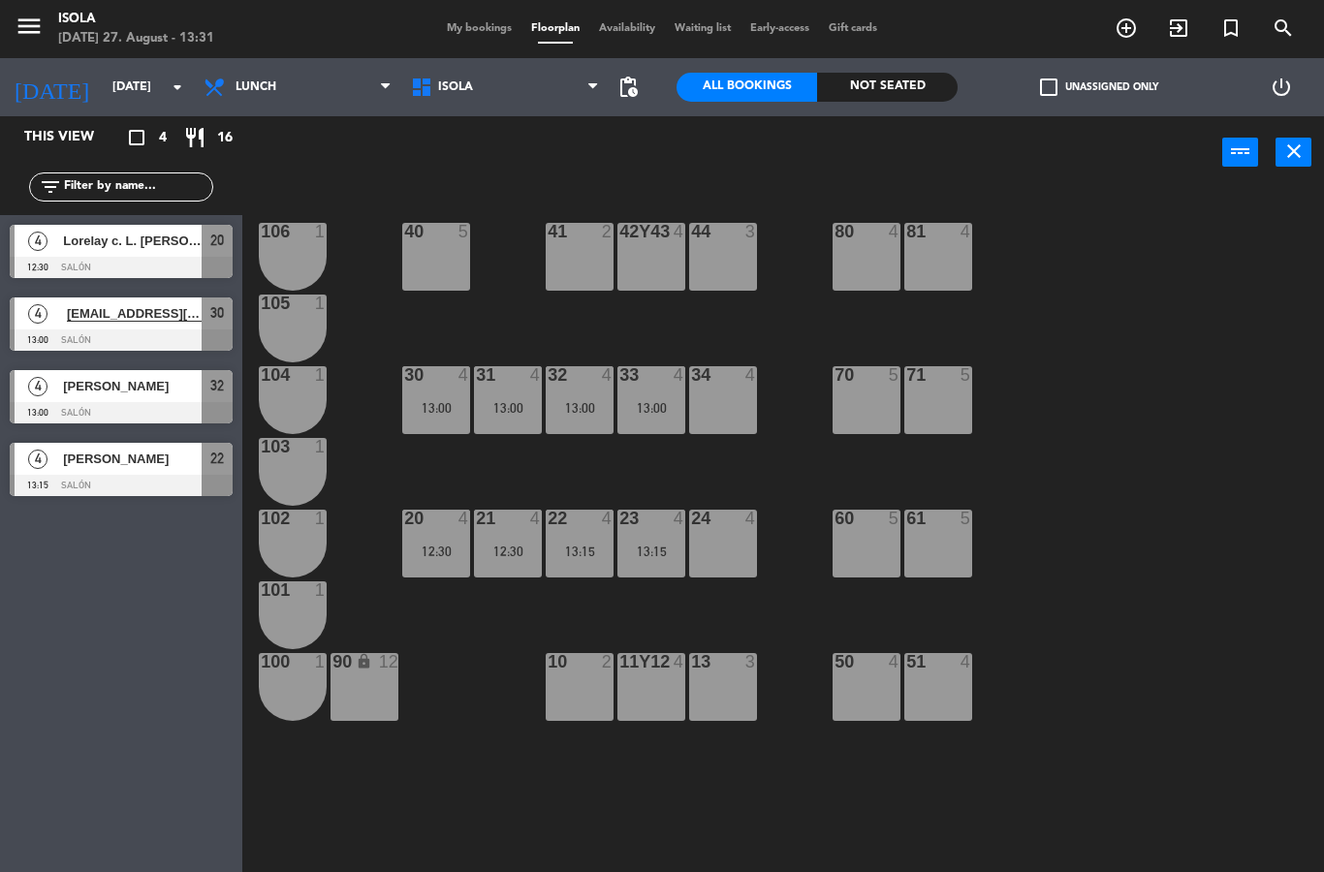
type input "[DATE]"
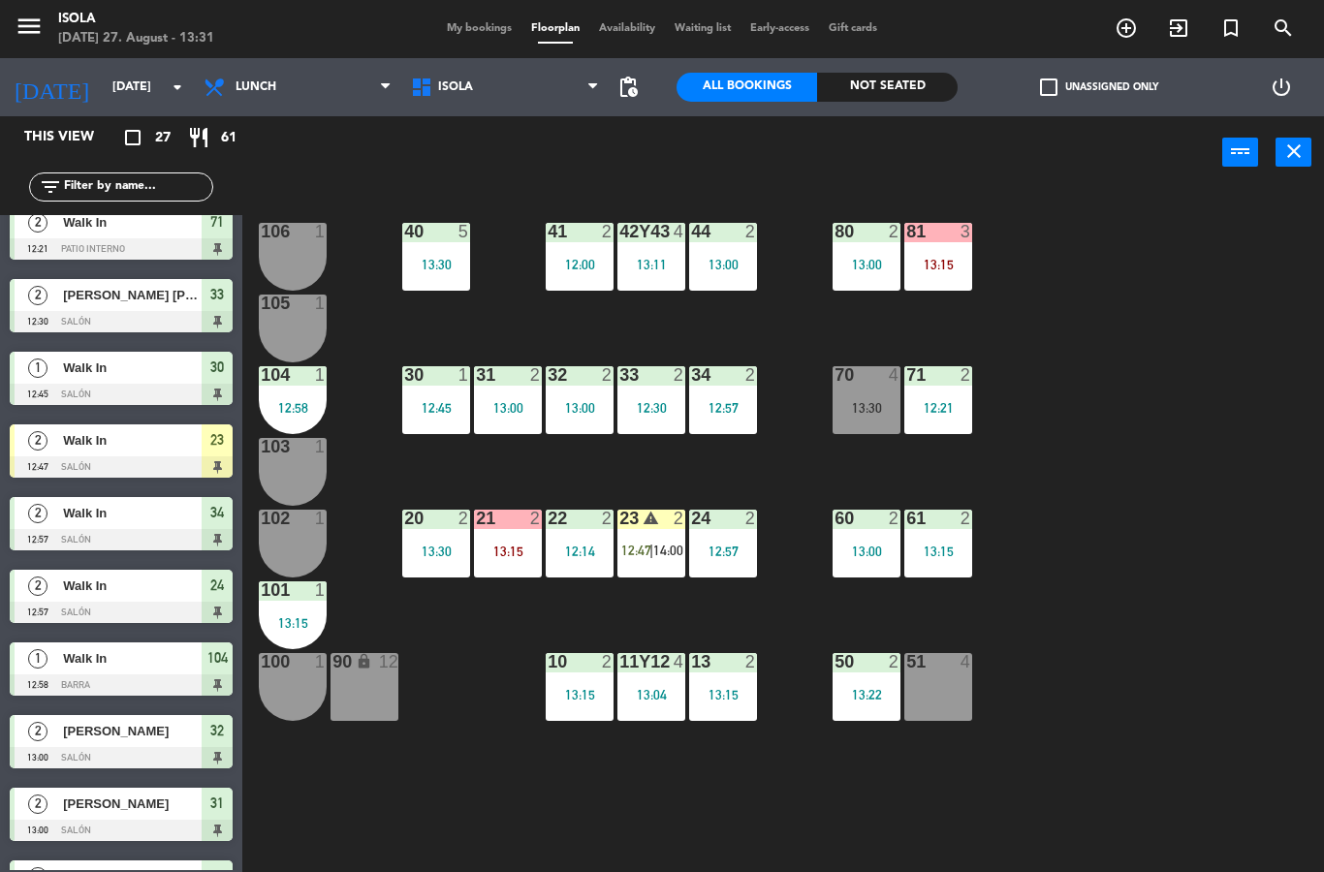
scroll to position [160, 0]
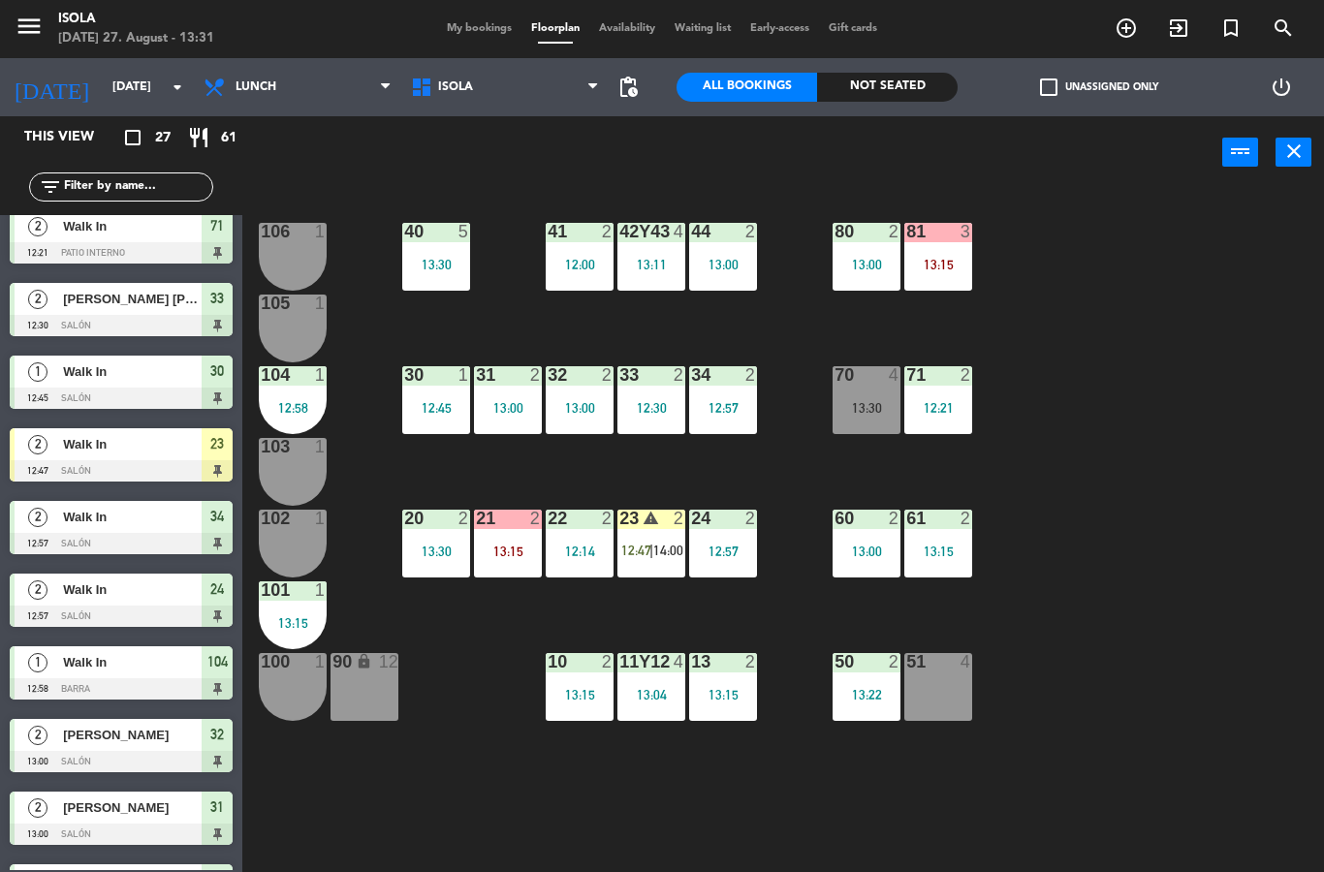
click at [657, 545] on span "14:00" at bounding box center [668, 551] width 30 height 16
click at [1071, 276] on div "40 5 13:30 42y43 4 13:11 41 2 12:00 44 2 13:00 80 2 13:00 81 3 13:15 106 1 105 …" at bounding box center [790, 530] width 1068 height 683
click at [957, 242] on div "81 3" at bounding box center [938, 232] width 68 height 19
click at [1053, 234] on div "40 5 13:30 42y43 4 13:11 41 2 12:00 44 2 13:00 80 2 13:00 81 3 13:15 106 1 105 …" at bounding box center [790, 530] width 1068 height 683
